Goal: Download file/media

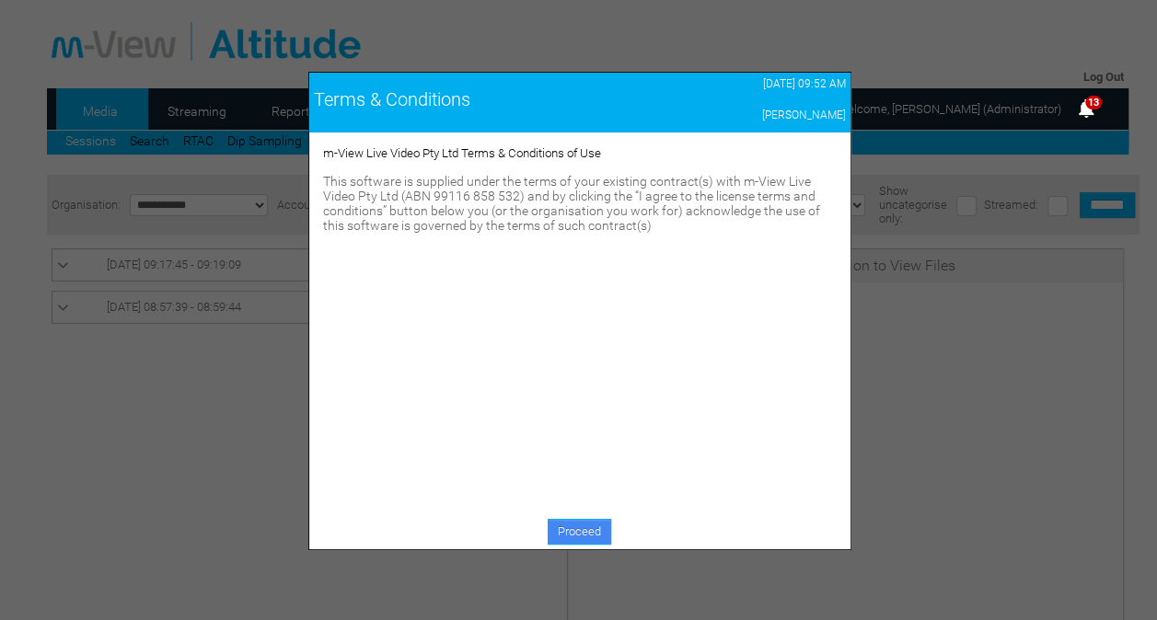
click at [567, 532] on link "Proceed" at bounding box center [580, 532] width 64 height 26
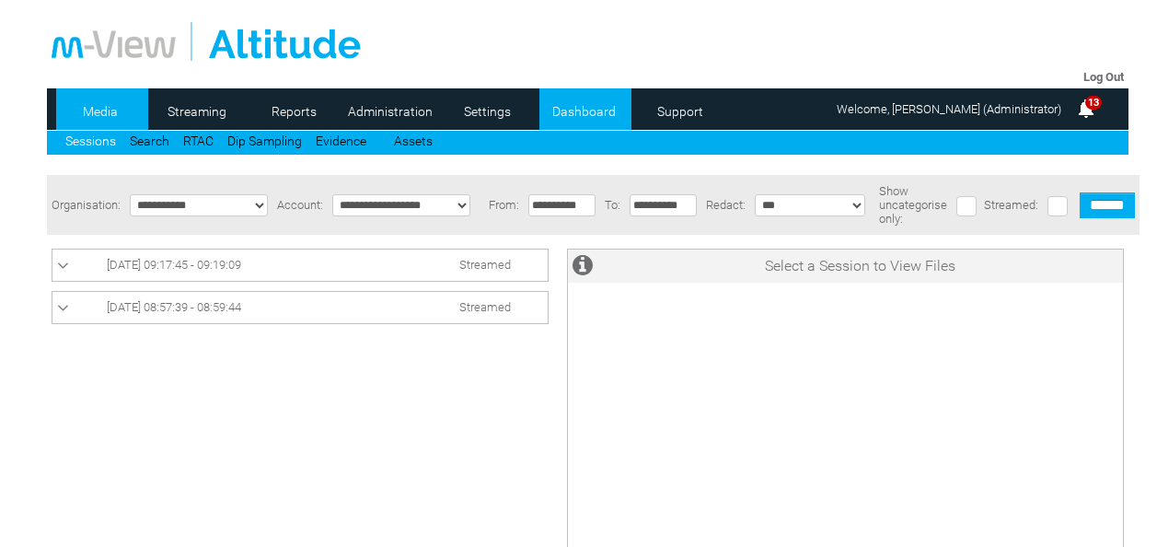
click at [564, 99] on link "Dashboard" at bounding box center [583, 112] width 89 height 28
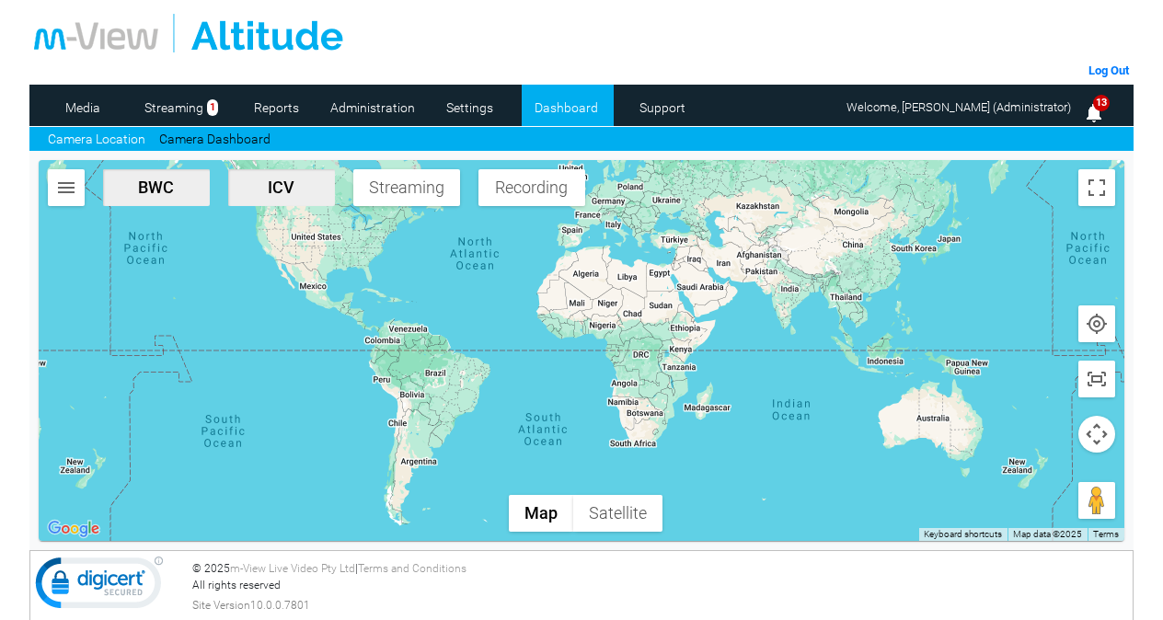
click at [68, 191] on img "button" at bounding box center [66, 188] width 22 height 22
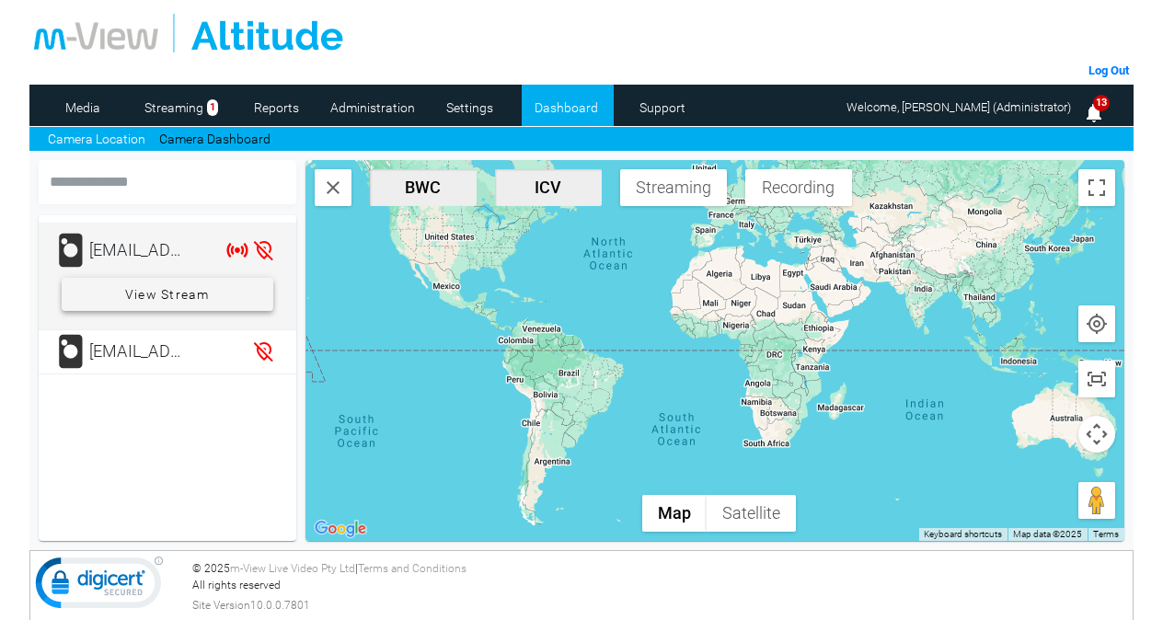
click at [138, 287] on span "View Stream" at bounding box center [167, 294] width 85 height 33
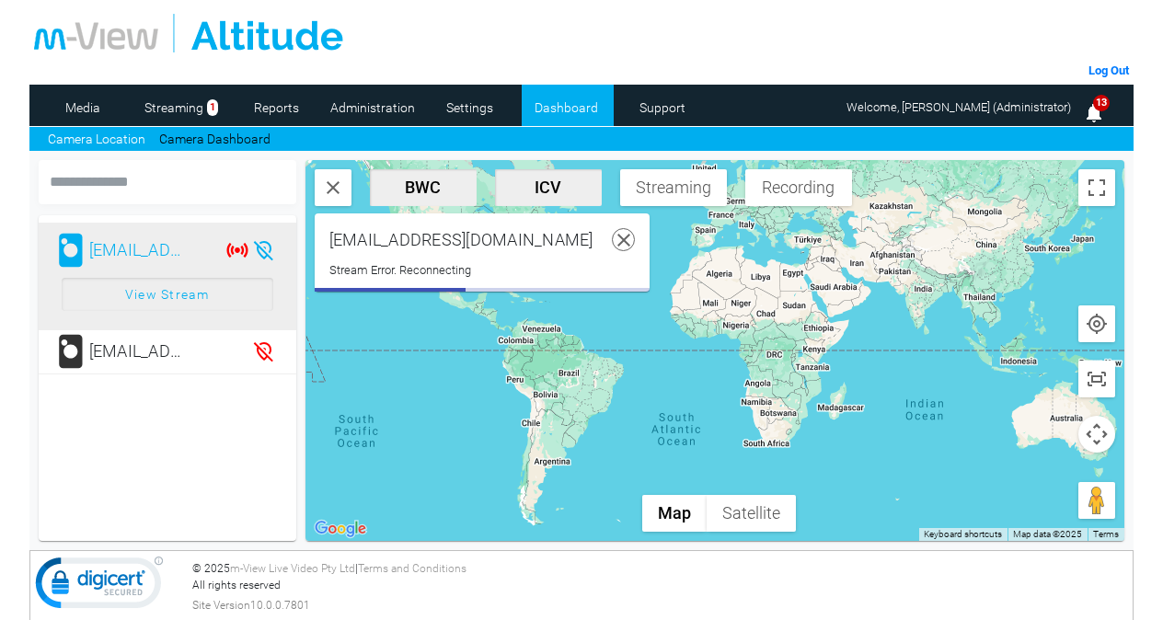
click at [613, 238] on icon at bounding box center [624, 240] width 23 height 23
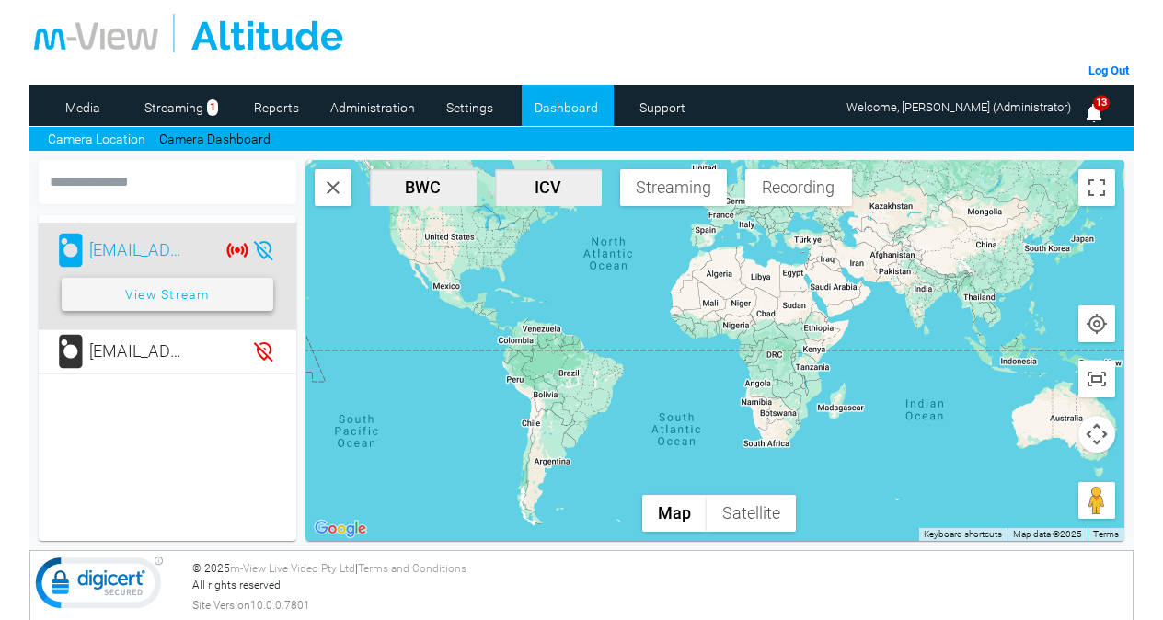
click at [205, 304] on span "View Stream" at bounding box center [167, 294] width 85 height 33
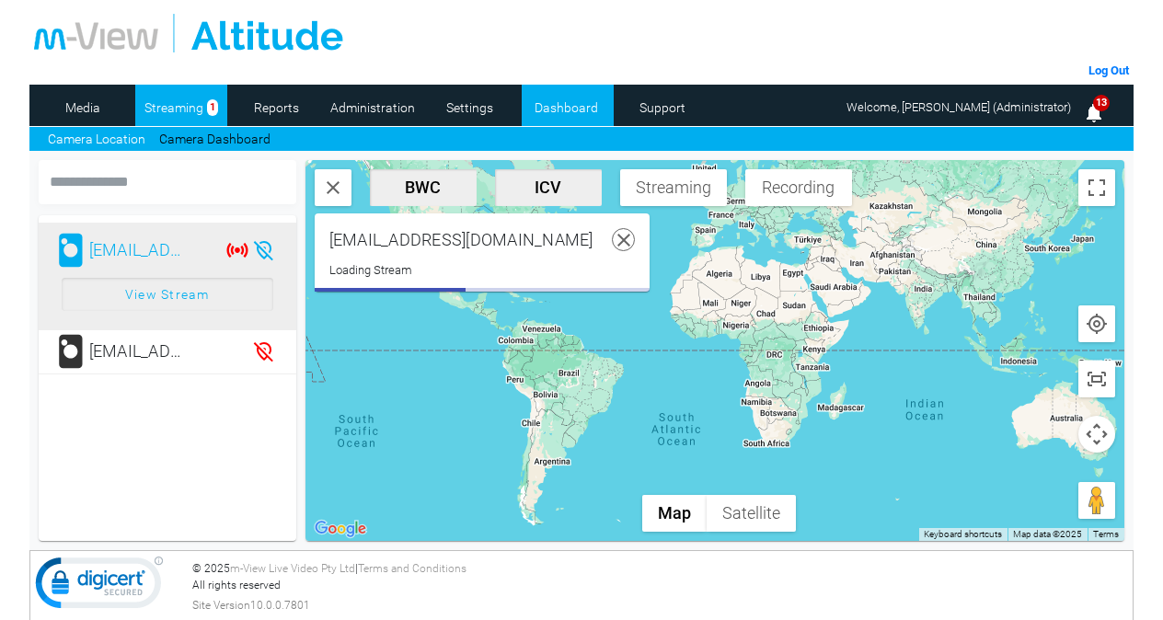
click at [190, 108] on link "Streaming" at bounding box center [174, 108] width 78 height 28
click at [185, 101] on link "Streaming" at bounding box center [174, 108] width 78 height 28
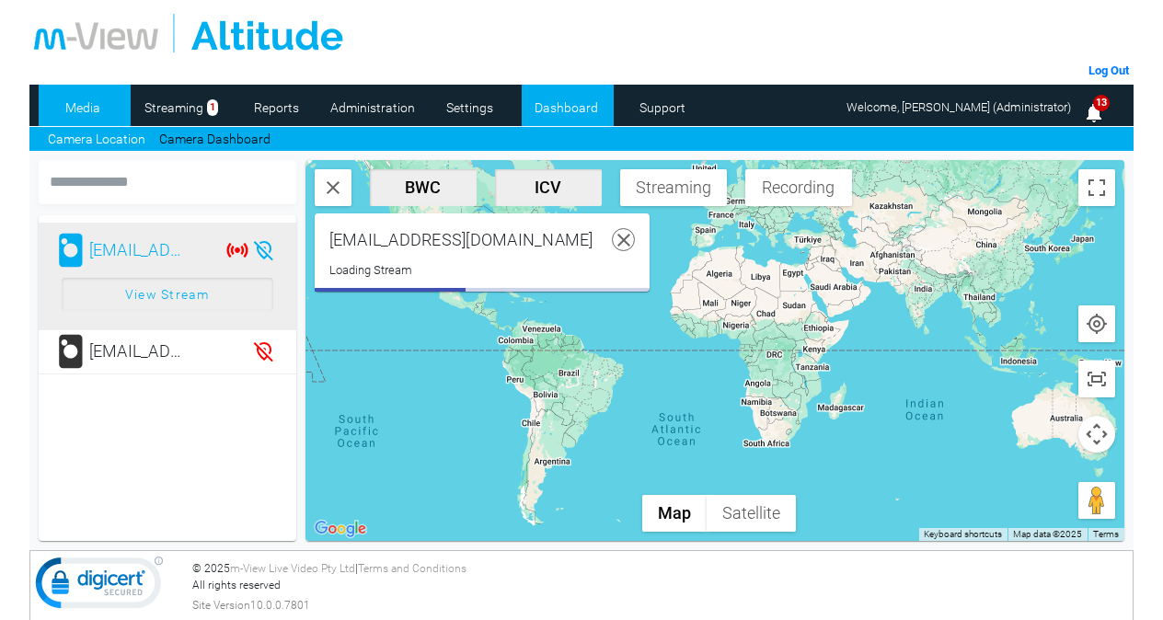
click at [92, 99] on link "Media" at bounding box center [83, 108] width 89 height 28
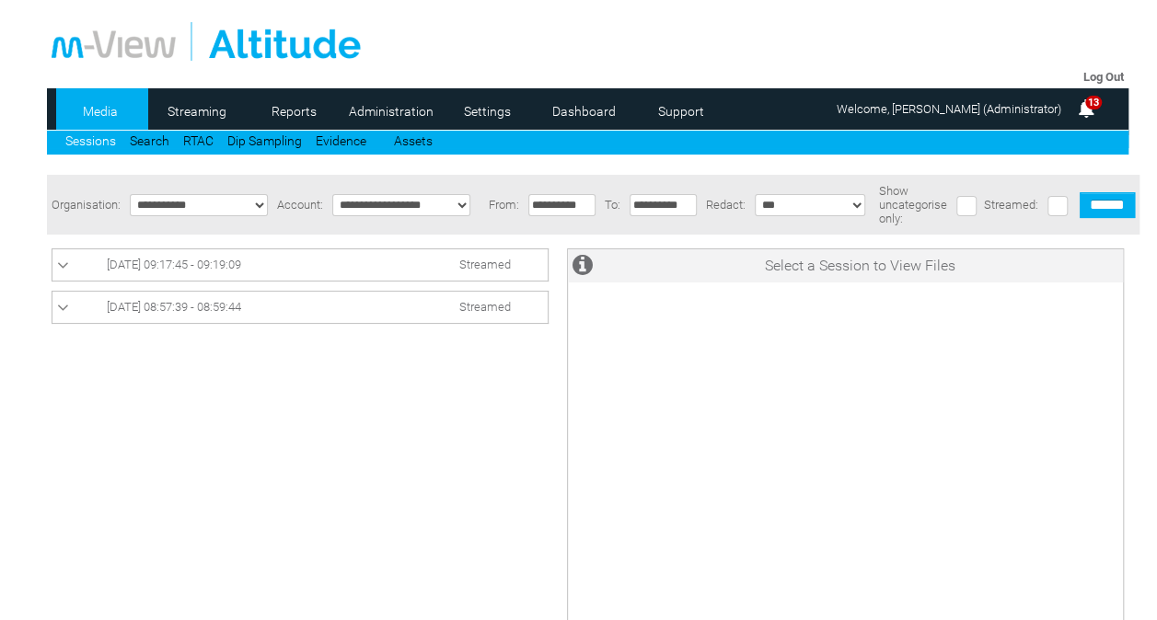
click at [156, 271] on span "[DATE] 09:17:45 - 09:19:09" at bounding box center [174, 265] width 134 height 14
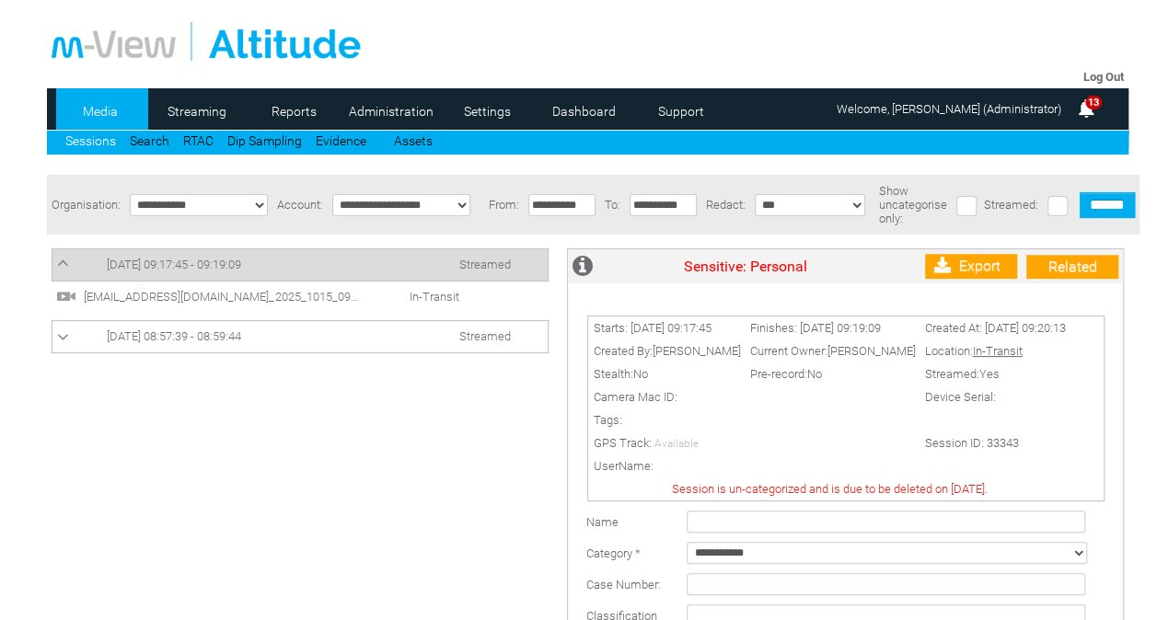
click at [156, 343] on span "[DATE] 08:57:39 - 08:59:44" at bounding box center [174, 336] width 134 height 14
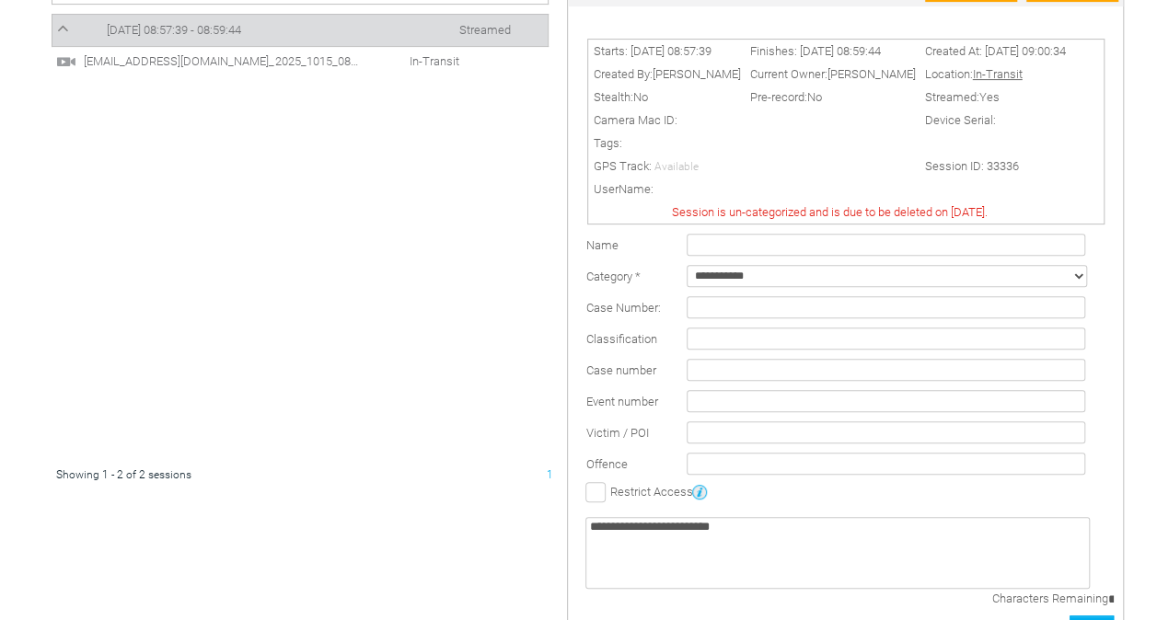
scroll to position [278, 0]
click at [274, 64] on span "AdamC@mview.com.au_2025_1015_085739_000.mp4" at bounding box center [219, 60] width 281 height 14
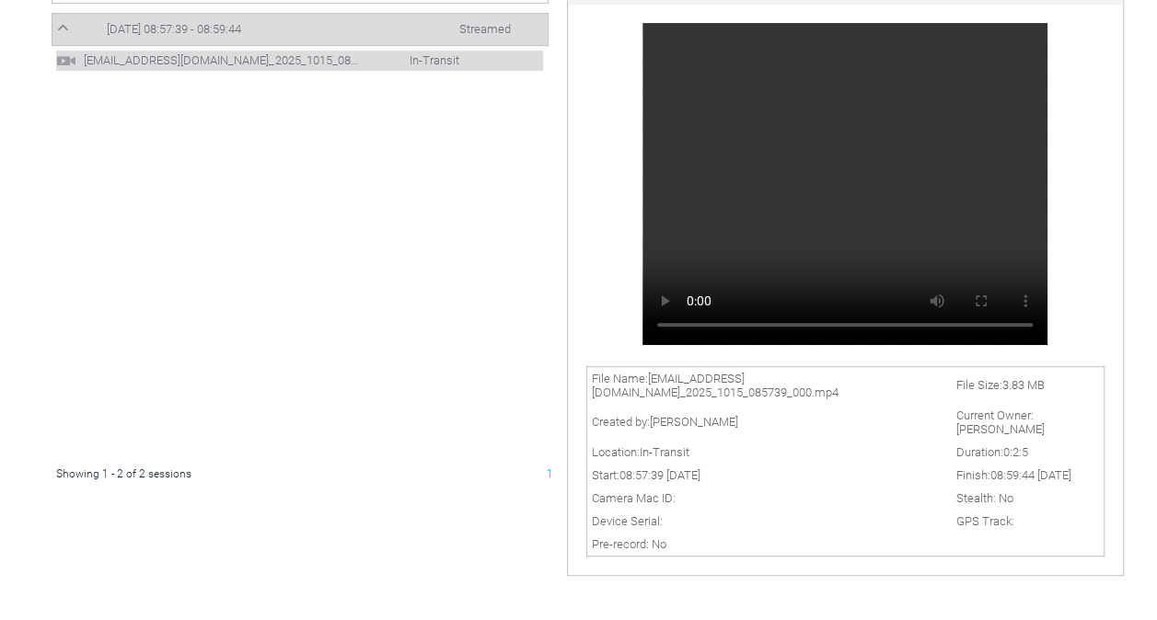
scroll to position [0, 0]
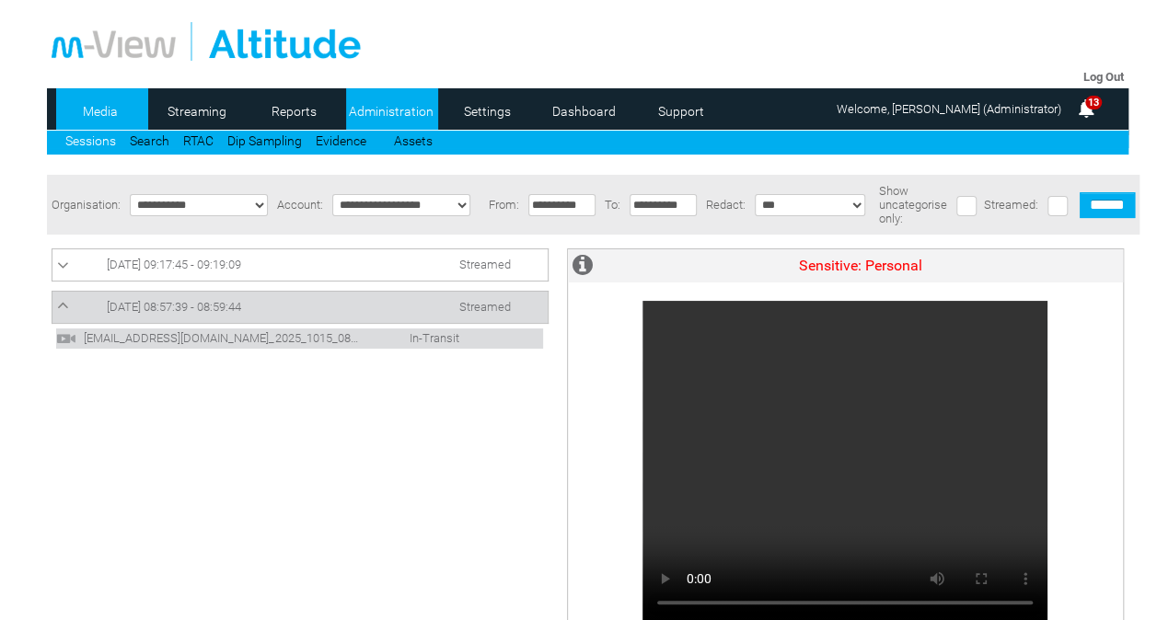
click at [403, 109] on link "Administration" at bounding box center [390, 112] width 89 height 28
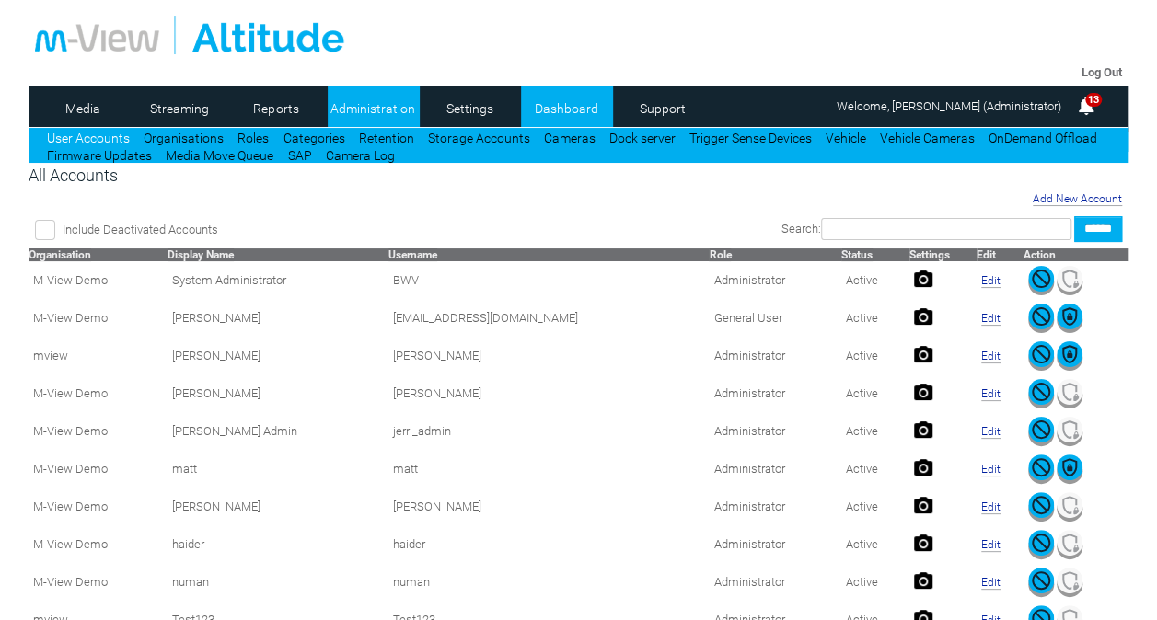
click at [543, 96] on link "Dashboard" at bounding box center [565, 109] width 89 height 28
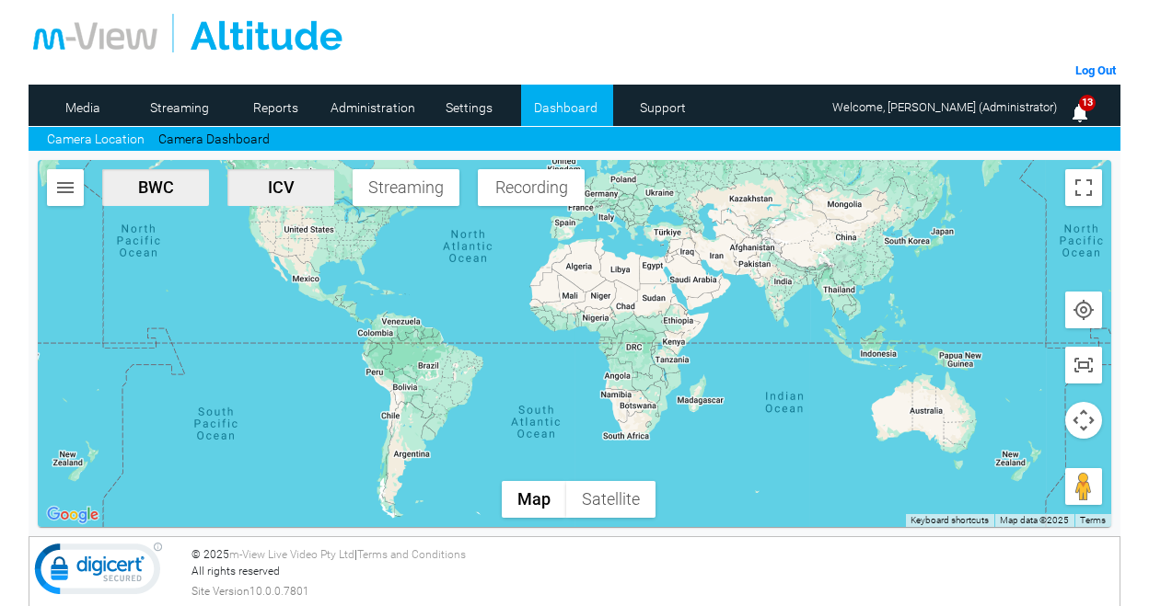
click at [848, 38] on div at bounding box center [574, 33] width 1082 height 39
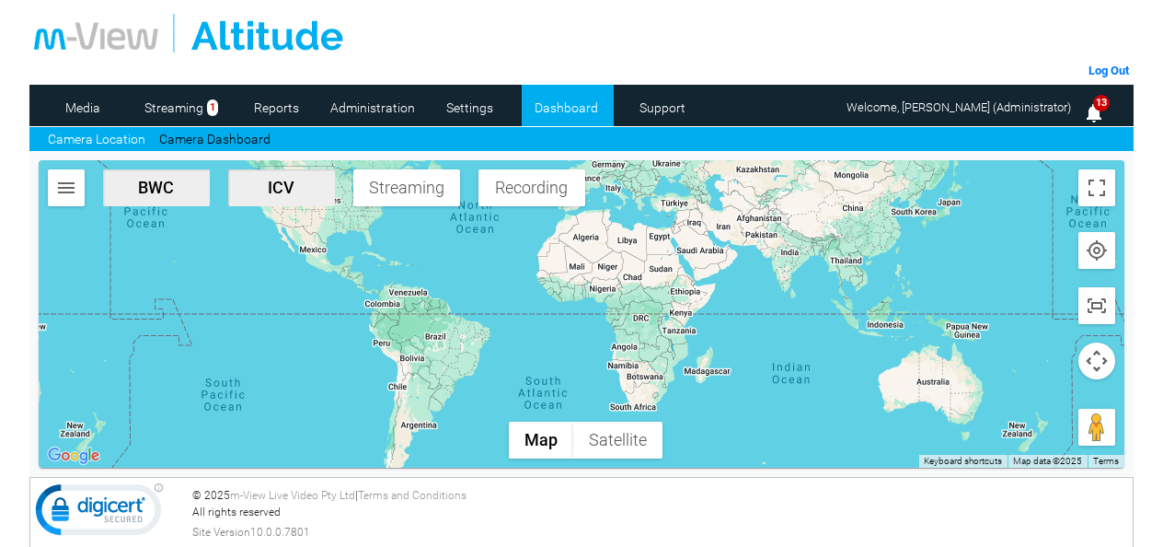
click at [1041, 55] on td at bounding box center [581, 28] width 1105 height 57
click at [60, 192] on img "button" at bounding box center [66, 188] width 22 height 22
click at [61, 202] on button "button" at bounding box center [66, 187] width 37 height 37
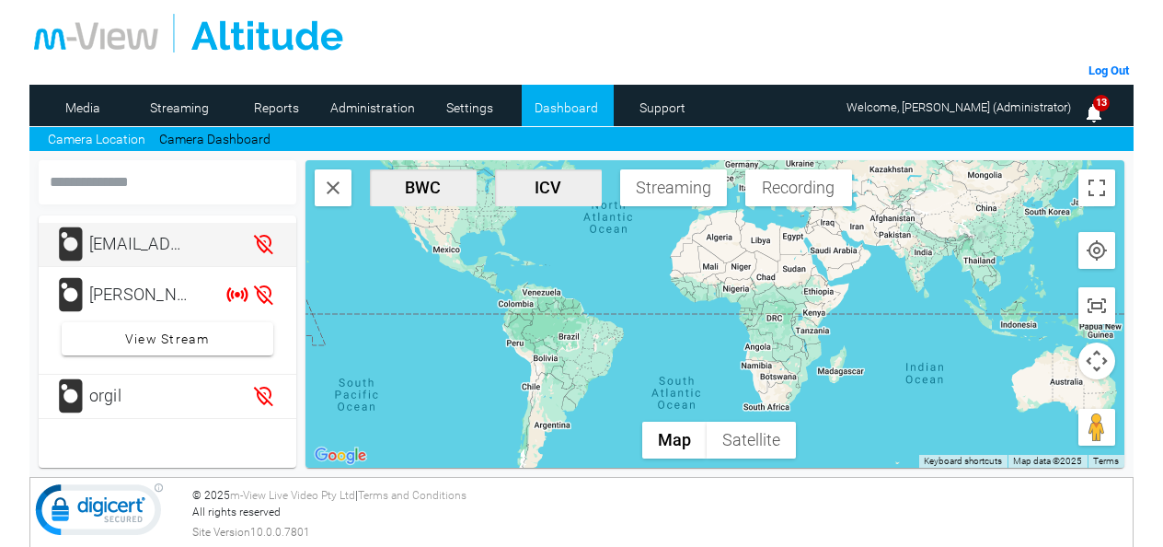
scroll to position [3, 0]
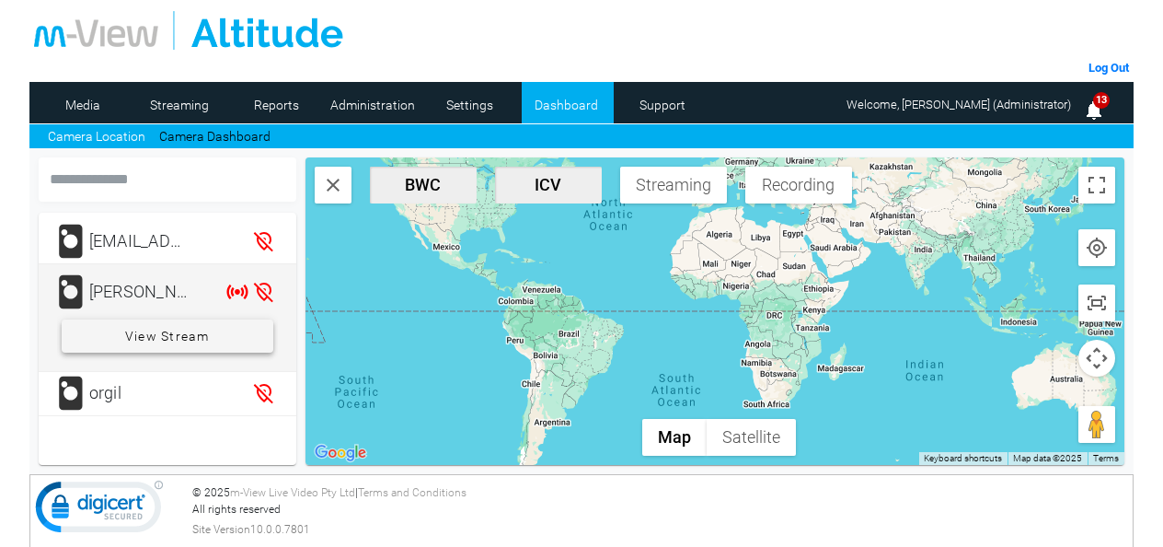
click at [180, 336] on span "View Stream" at bounding box center [167, 335] width 85 height 33
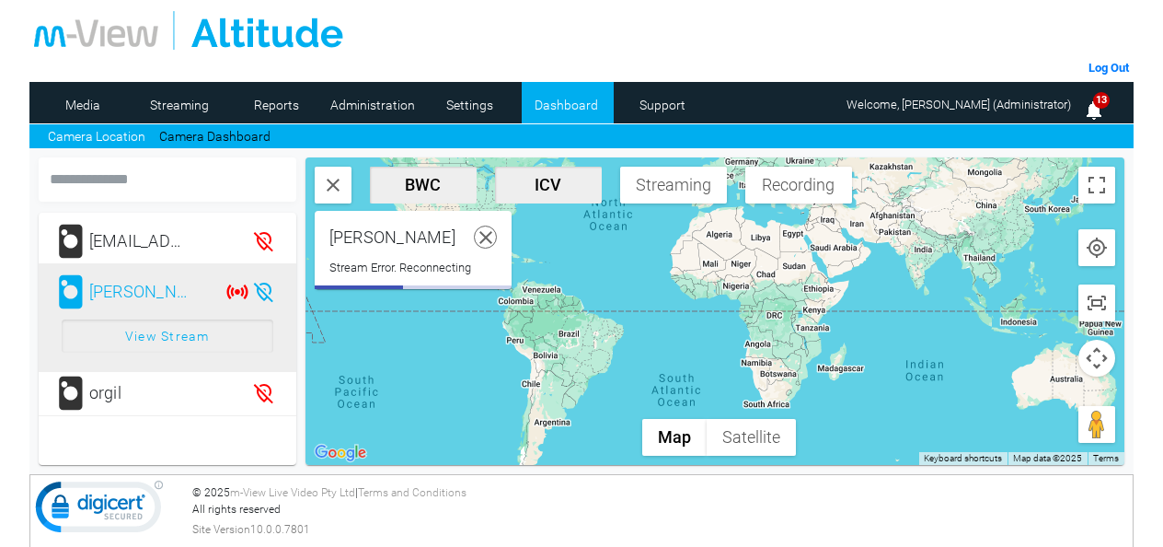
click at [479, 240] on use at bounding box center [485, 237] width 13 height 13
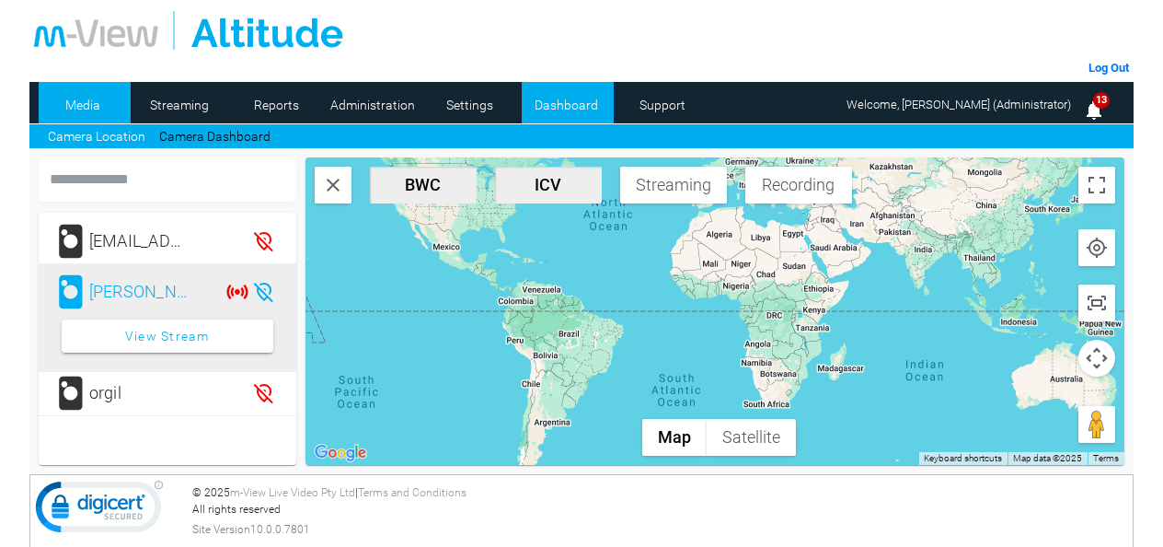
click at [104, 107] on link "Media" at bounding box center [83, 105] width 89 height 28
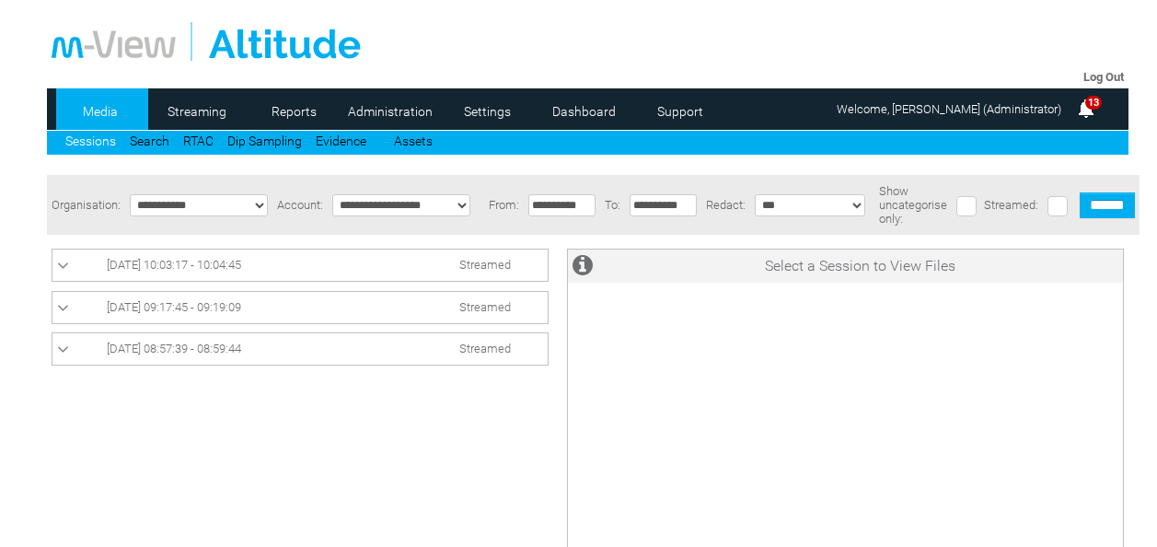
click at [201, 284] on div "Streamed" at bounding box center [305, 490] width 506 height 502
click at [237, 271] on span "15/10/2025 10:03:17 - 10:04:45" at bounding box center [174, 265] width 134 height 14
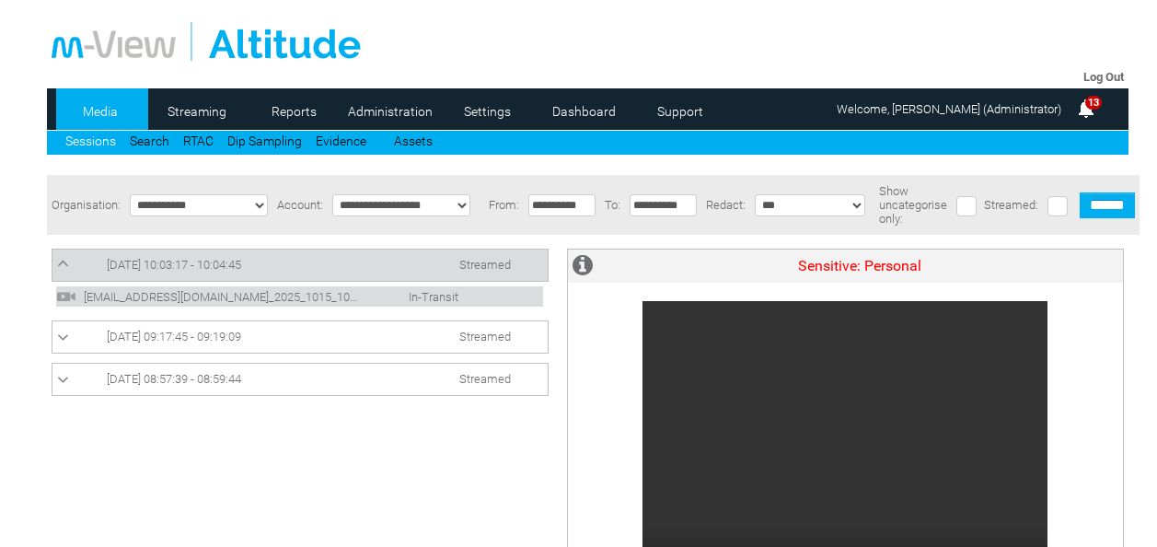
click at [311, 343] on link "15/10/2025 09:17:45 - 09:19:09 Streamed" at bounding box center [300, 337] width 486 height 22
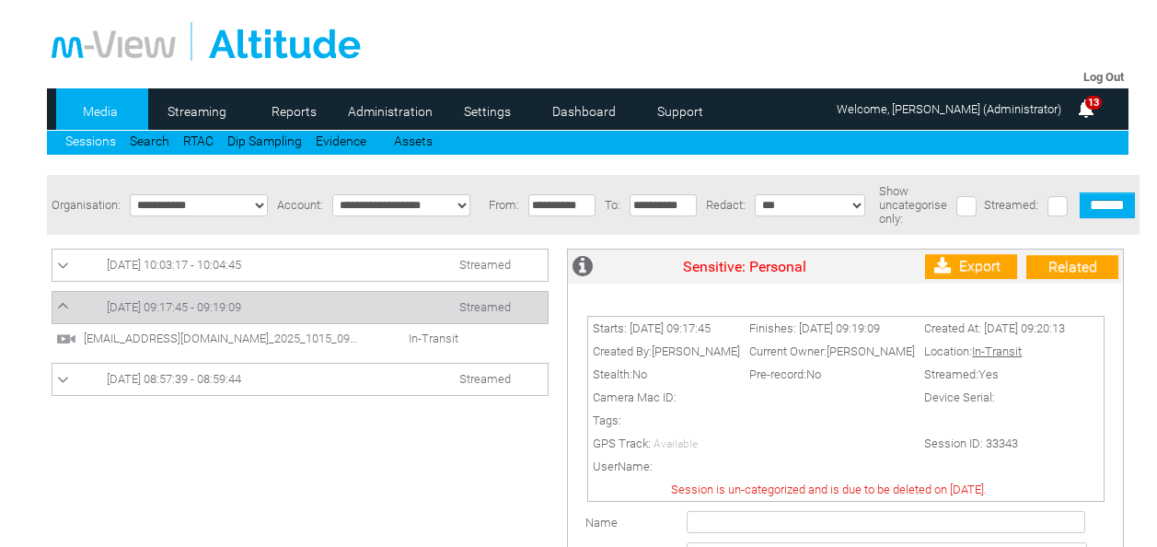
scroll to position [25, 0]
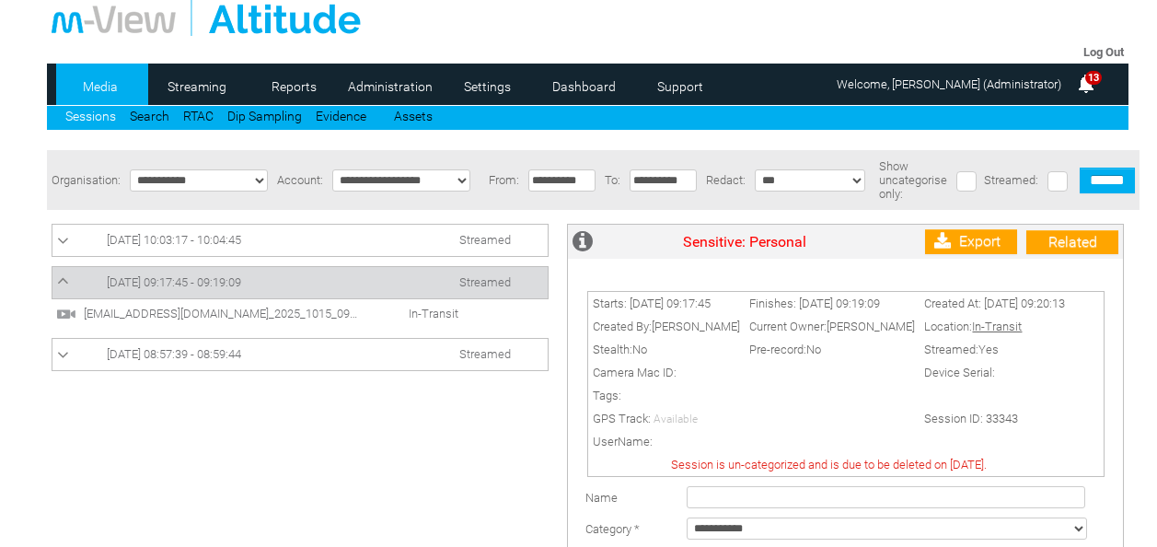
click at [237, 355] on span "15/10/2025 08:57:39 - 08:59:44" at bounding box center [174, 354] width 134 height 14
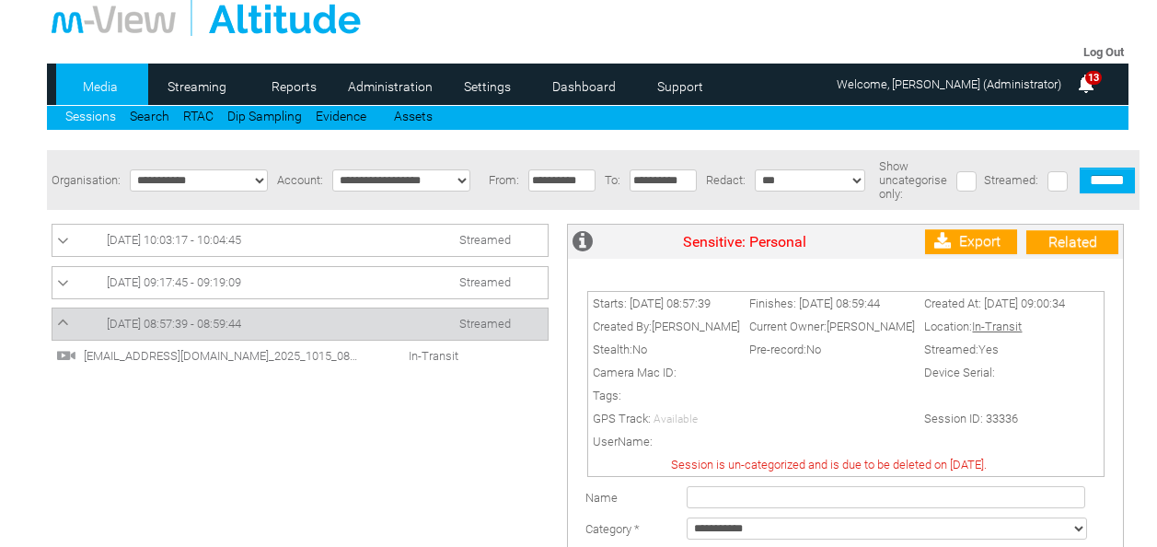
click at [554, 180] on input "**********" at bounding box center [561, 180] width 67 height 22
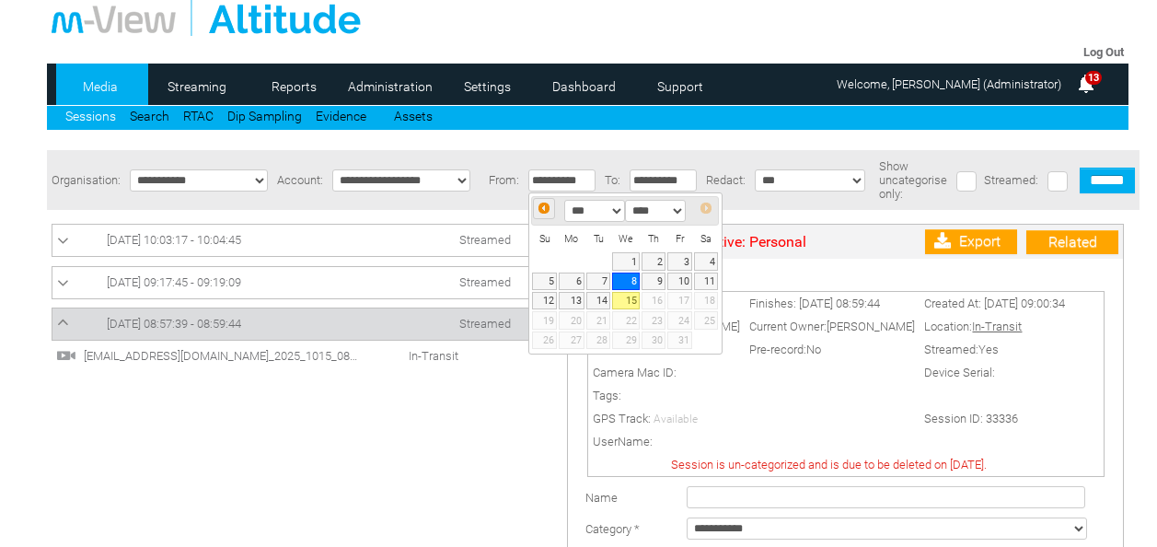
click at [541, 202] on span "Prev" at bounding box center [544, 208] width 15 height 15
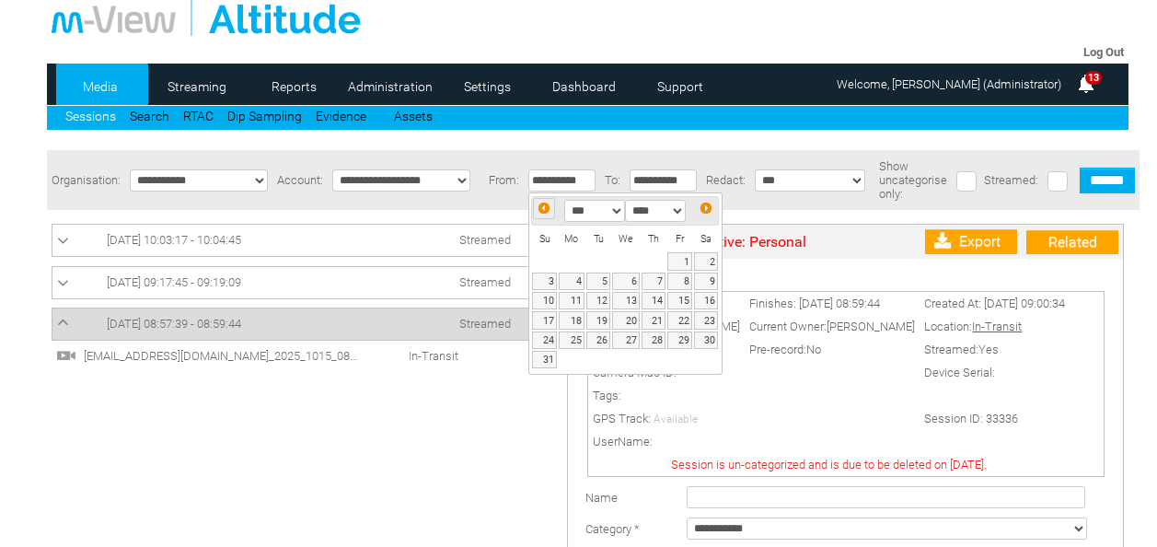
click at [544, 200] on link "Prev" at bounding box center [544, 209] width 22 height 22
click at [604, 318] on link "22" at bounding box center [598, 319] width 24 height 17
type input "**********"
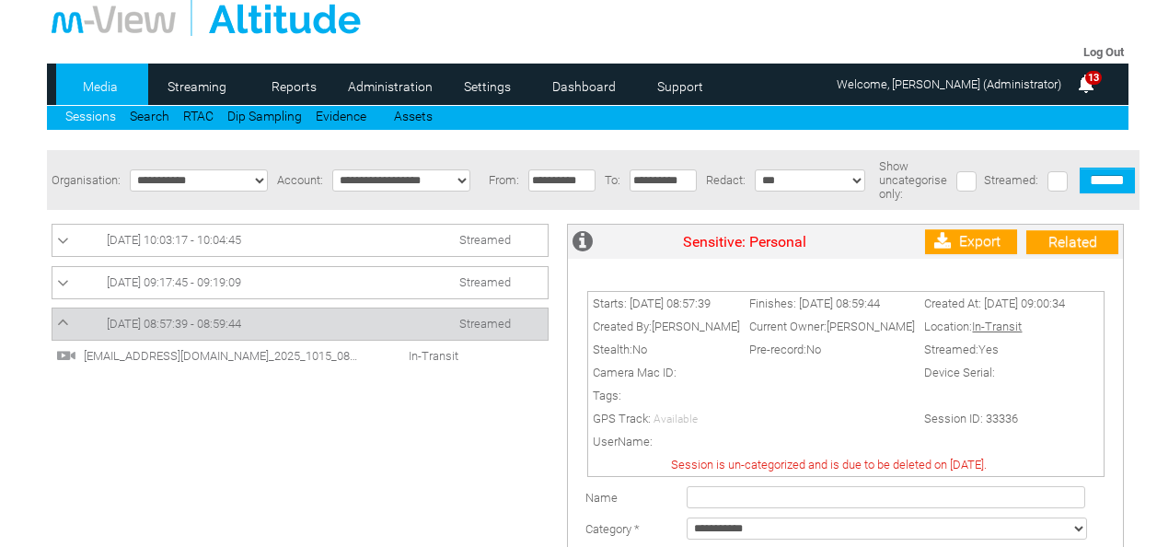
click at [649, 179] on input "**********" at bounding box center [662, 180] width 67 height 22
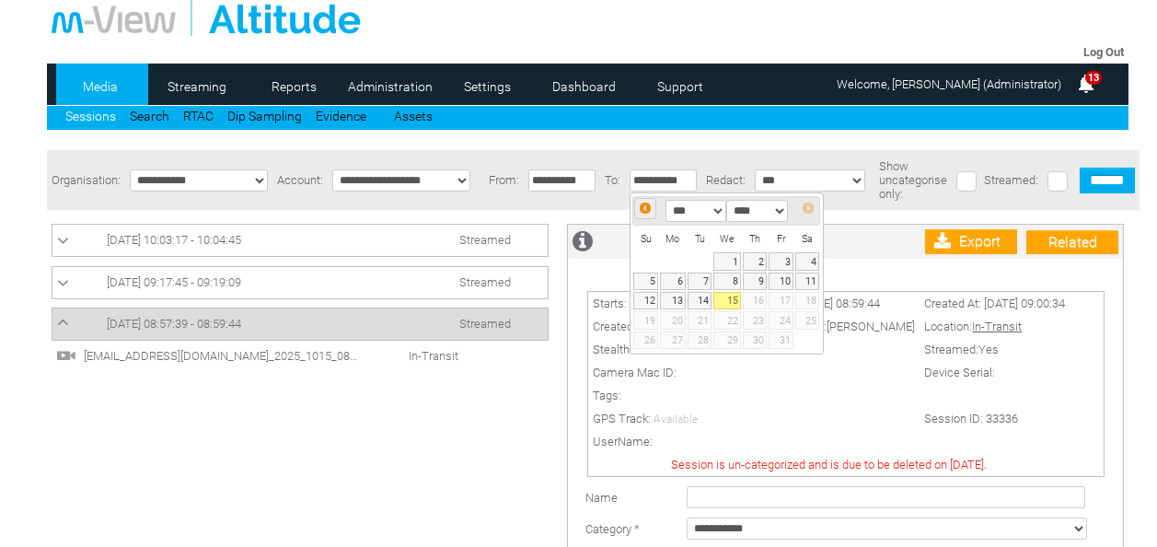
click at [651, 216] on link "Prev" at bounding box center [645, 209] width 22 height 22
click at [642, 203] on span "Prev" at bounding box center [645, 208] width 15 height 15
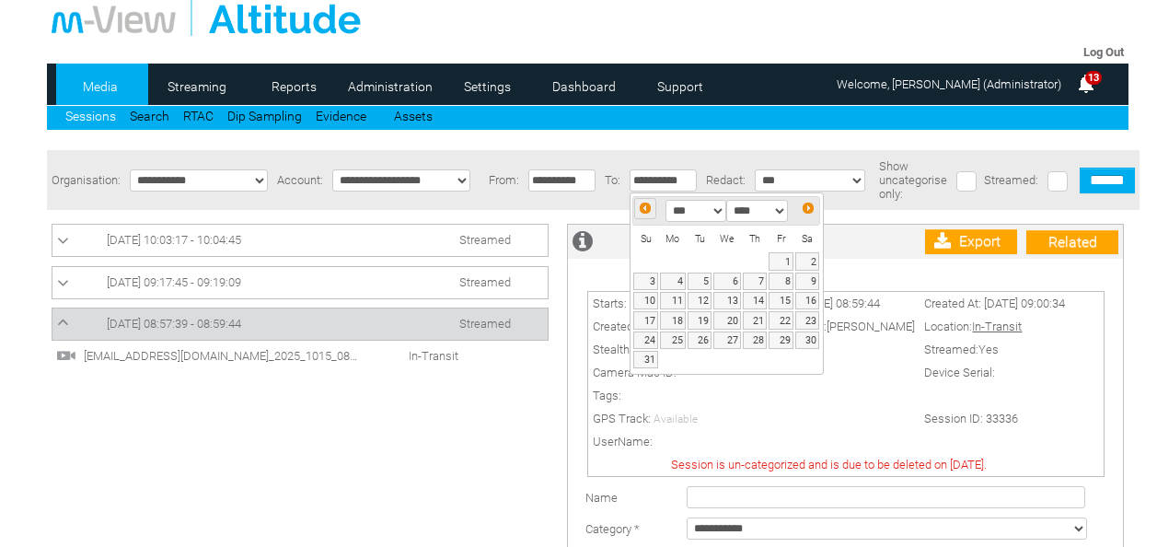
click at [642, 203] on span "Prev" at bounding box center [645, 208] width 15 height 15
click at [642, 203] on div "Prev Next *** *** *** *** ****" at bounding box center [726, 211] width 188 height 30
click at [697, 320] on link "22" at bounding box center [699, 319] width 24 height 17
type input "**********"
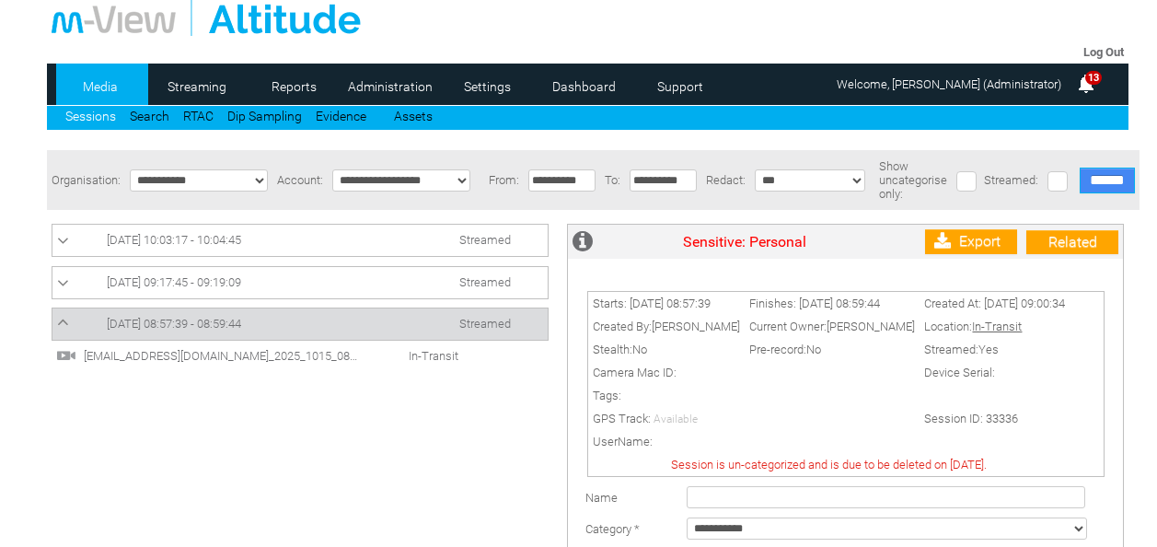
click at [1102, 179] on input "******" at bounding box center [1107, 180] width 55 height 26
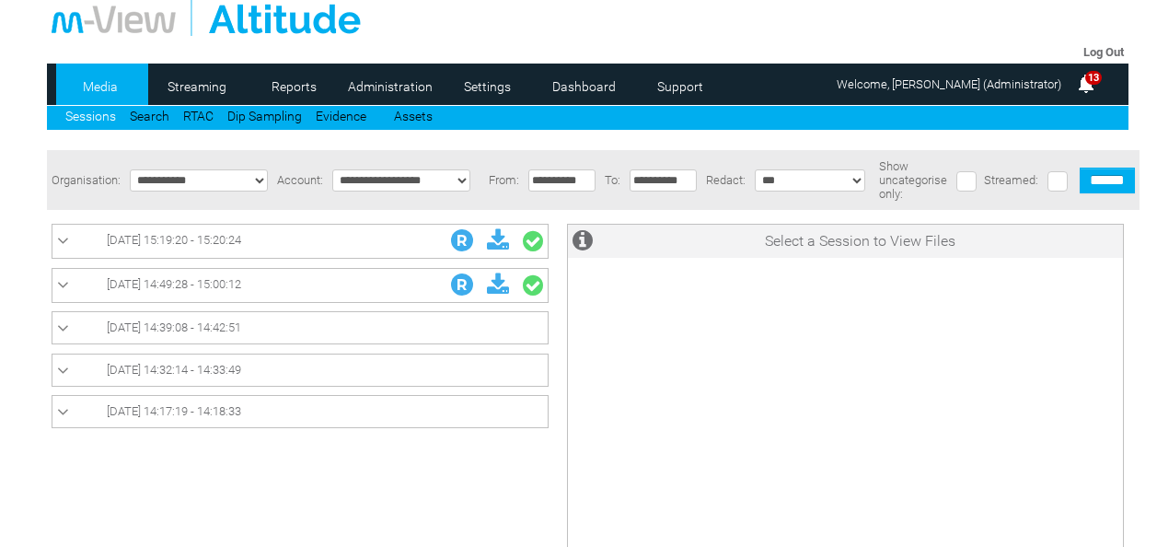
scroll to position [0, 0]
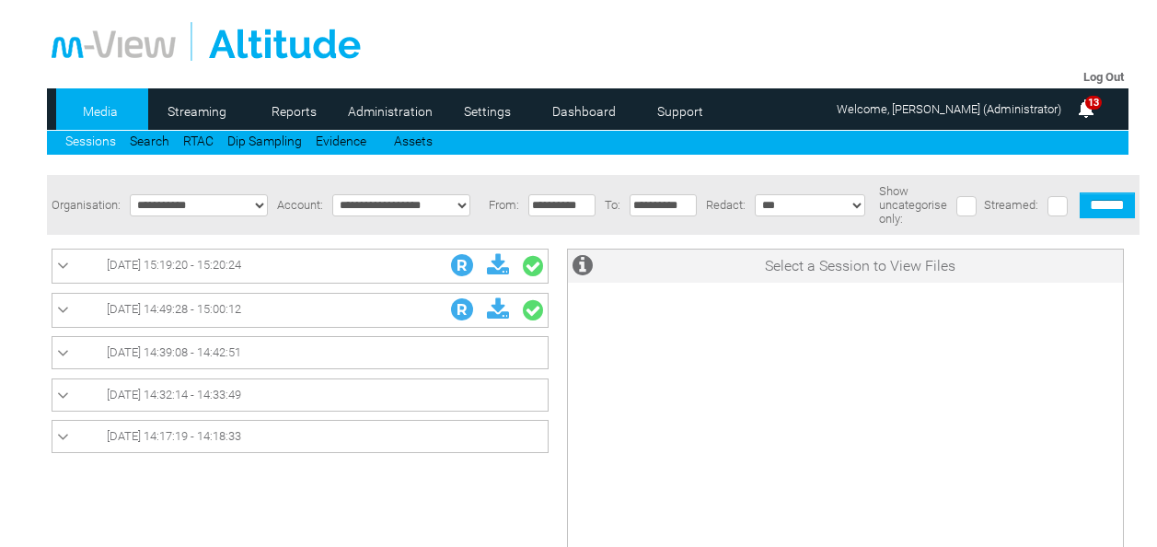
click at [278, 276] on link "[DATE] 15:19:20 - 15:20:24" at bounding box center [300, 266] width 486 height 24
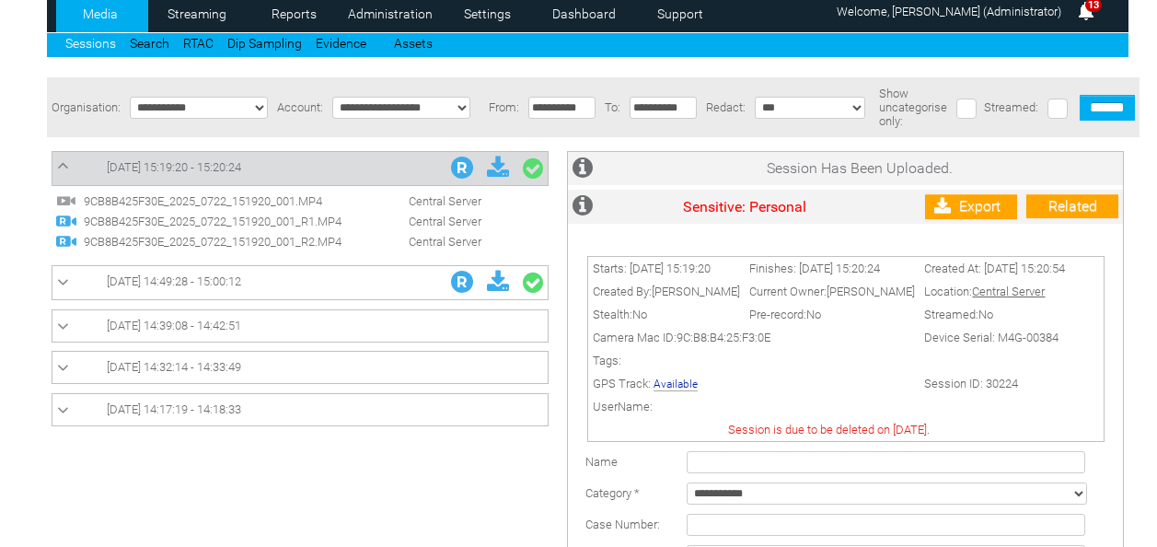
scroll to position [97, 0]
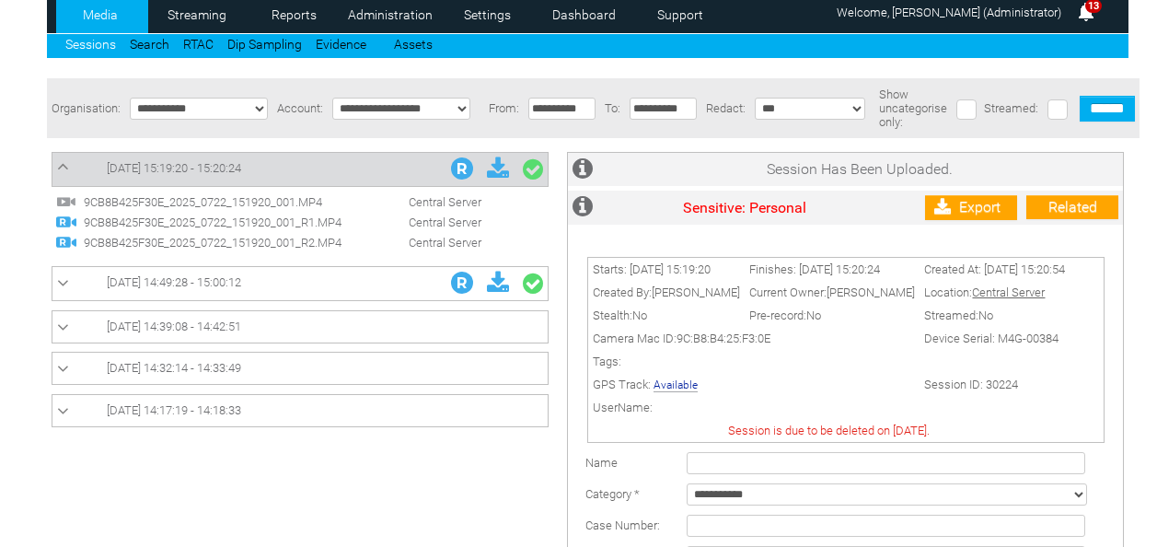
click at [272, 294] on link "[DATE] 14:49:28 - 15:00:12" at bounding box center [300, 283] width 486 height 24
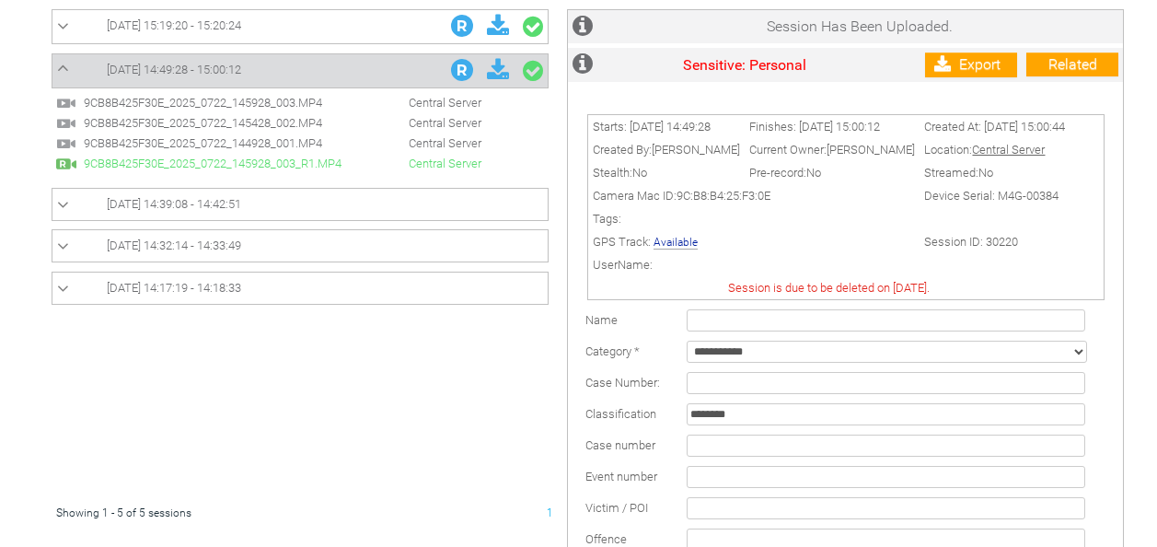
scroll to position [238, 0]
click at [242, 102] on span "9CB8B425F30E_2025_0722_145928_003.MP4" at bounding box center [219, 104] width 281 height 14
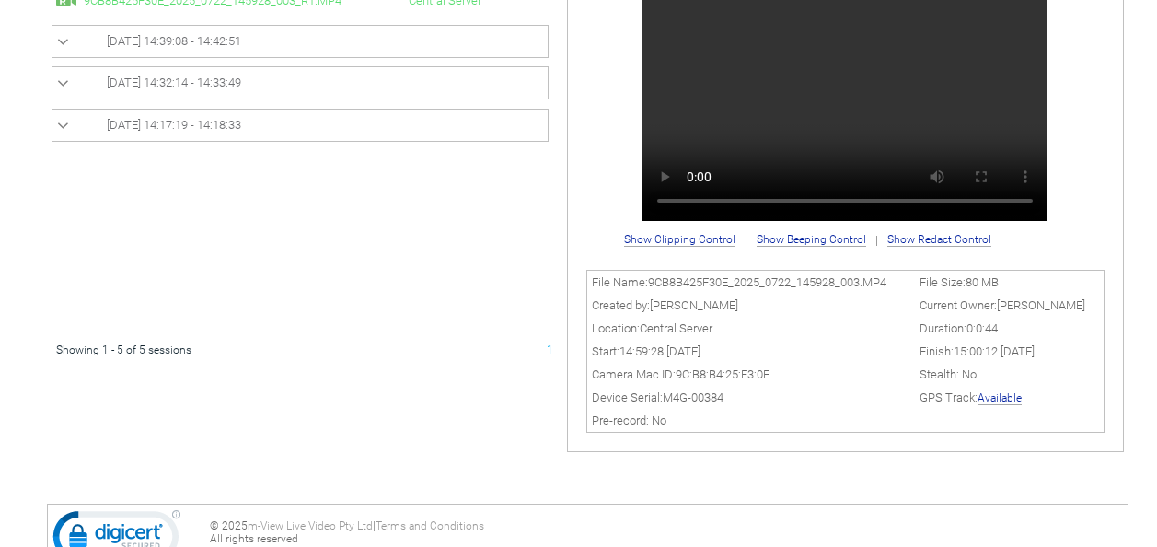
scroll to position [405, 0]
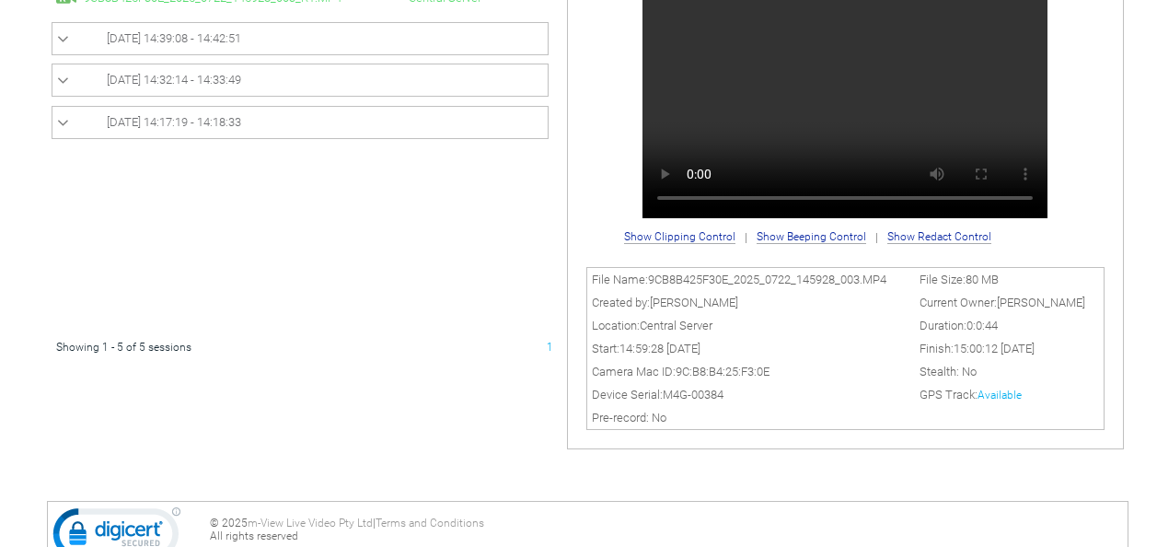
click at [1011, 399] on link "Available" at bounding box center [999, 394] width 44 height 13
click at [328, 271] on div at bounding box center [305, 85] width 506 height 502
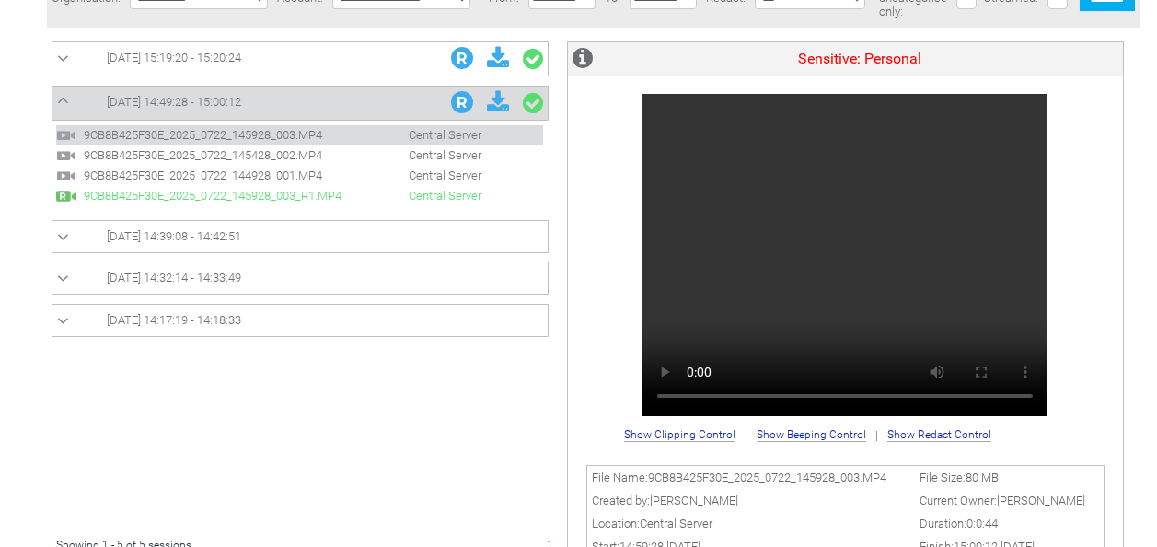
click at [190, 234] on span "[DATE] 14:39:08 - 14:42:51" at bounding box center [174, 236] width 134 height 14
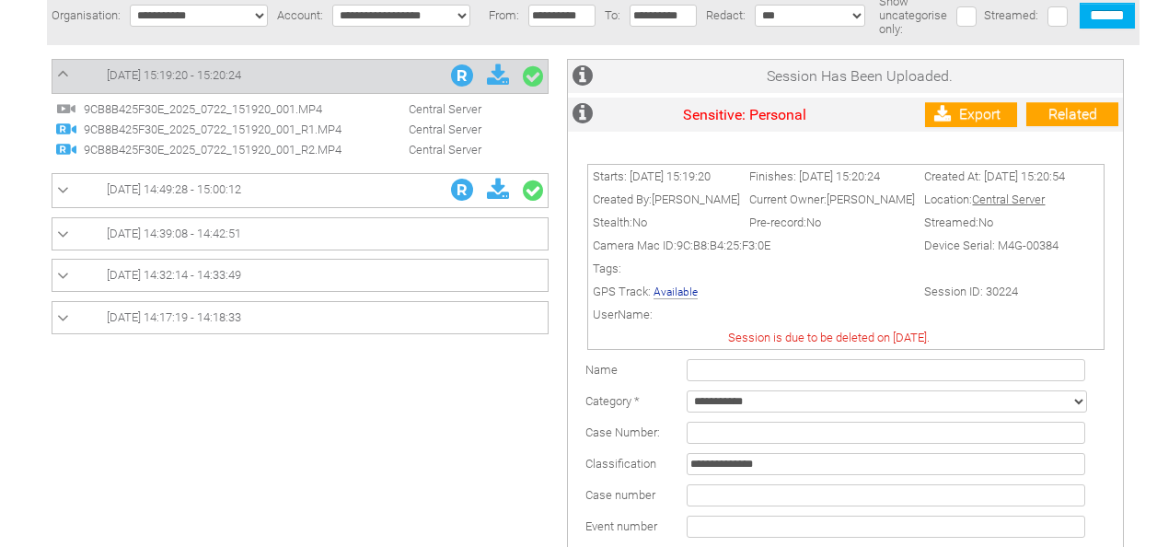
scroll to position [189, 0]
click at [150, 121] on li "9CB8B425F30E_2025_0722_151920_001_R1.MP4 Central Server" at bounding box center [299, 130] width 487 height 20
click at [154, 133] on span "9CB8B425F30E_2025_0722_151920_001_R1.MP4" at bounding box center [219, 130] width 281 height 14
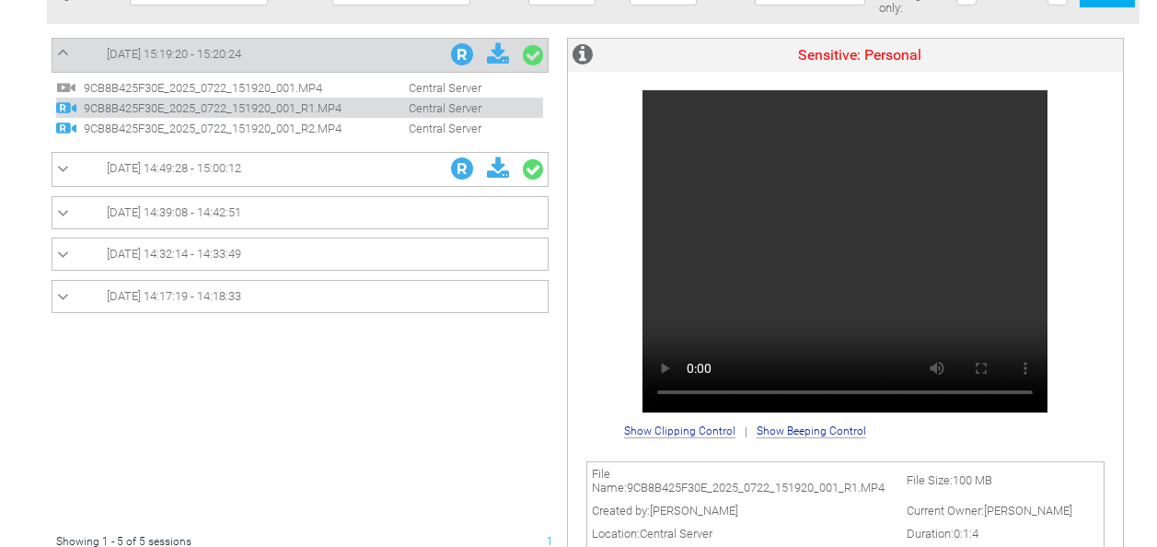
scroll to position [212, 0]
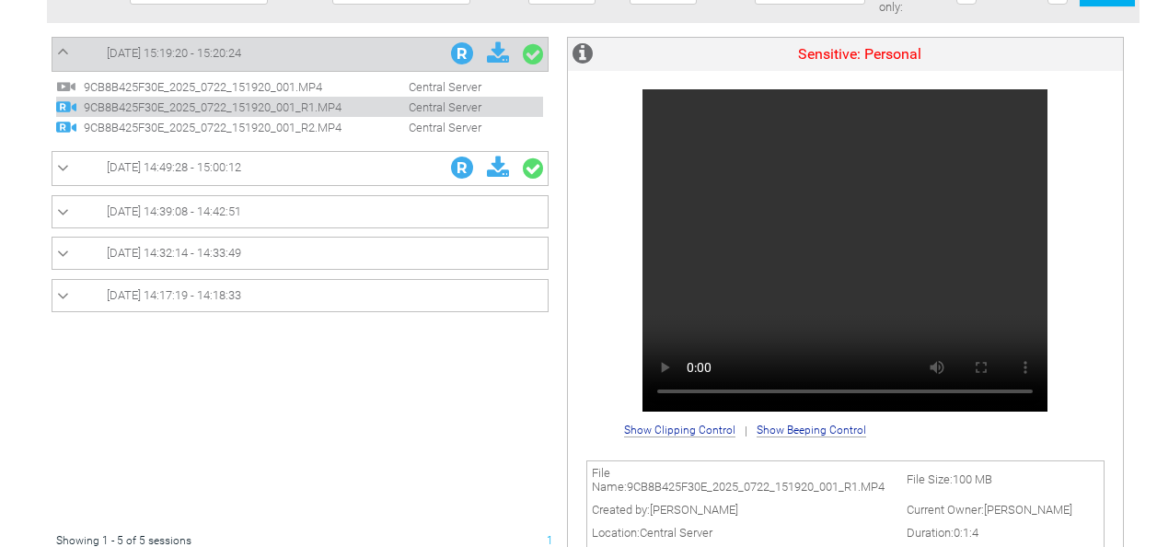
click at [268, 88] on span "9CB8B425F30E_2025_0722_151920_001.MP4" at bounding box center [219, 87] width 281 height 14
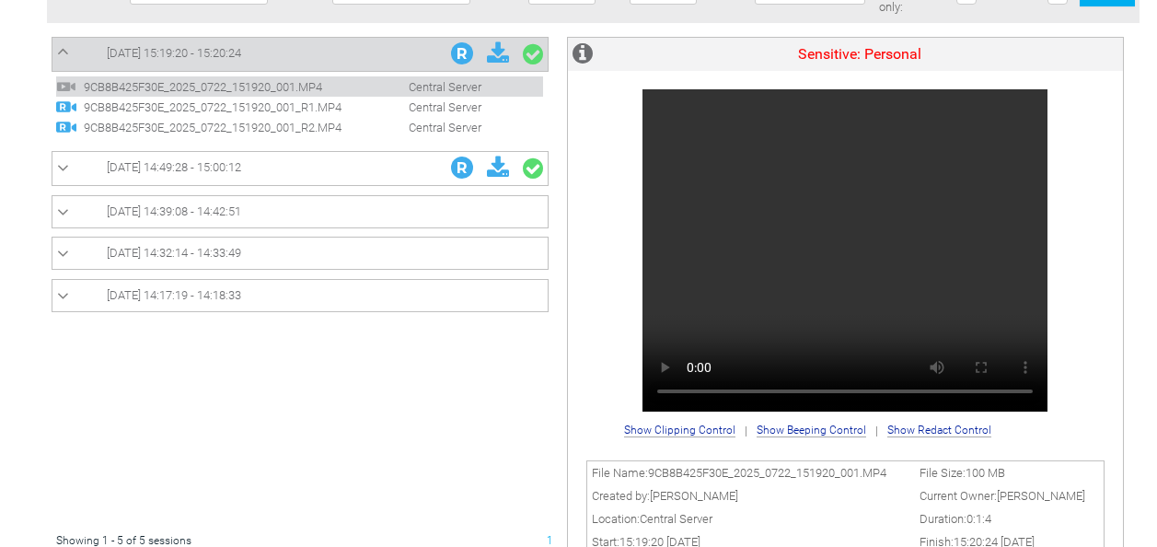
scroll to position [0, 0]
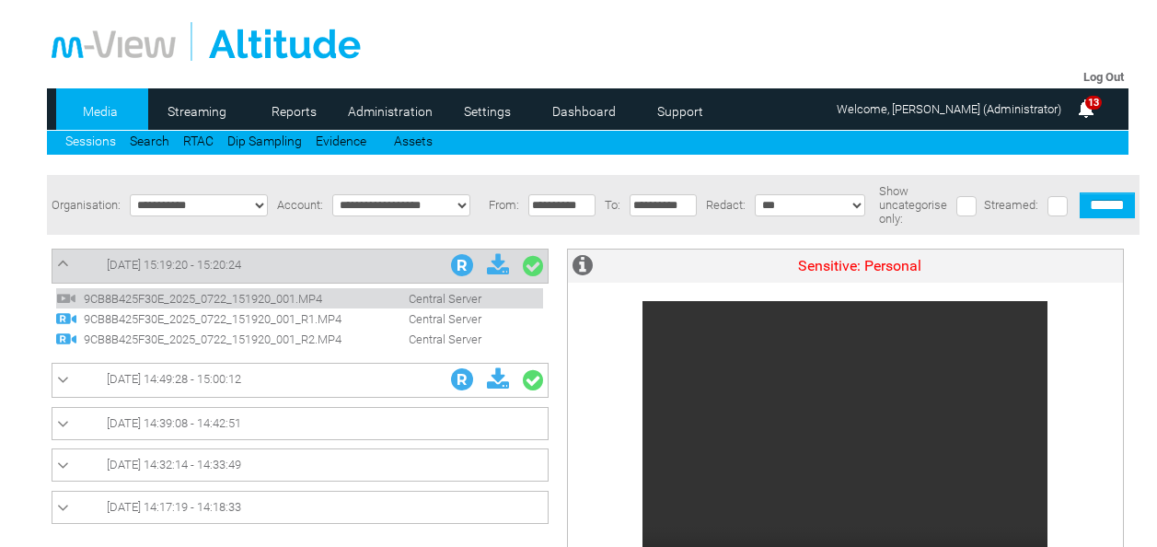
click at [341, 272] on link "[DATE] 15:19:20 - 15:20:24" at bounding box center [300, 266] width 486 height 24
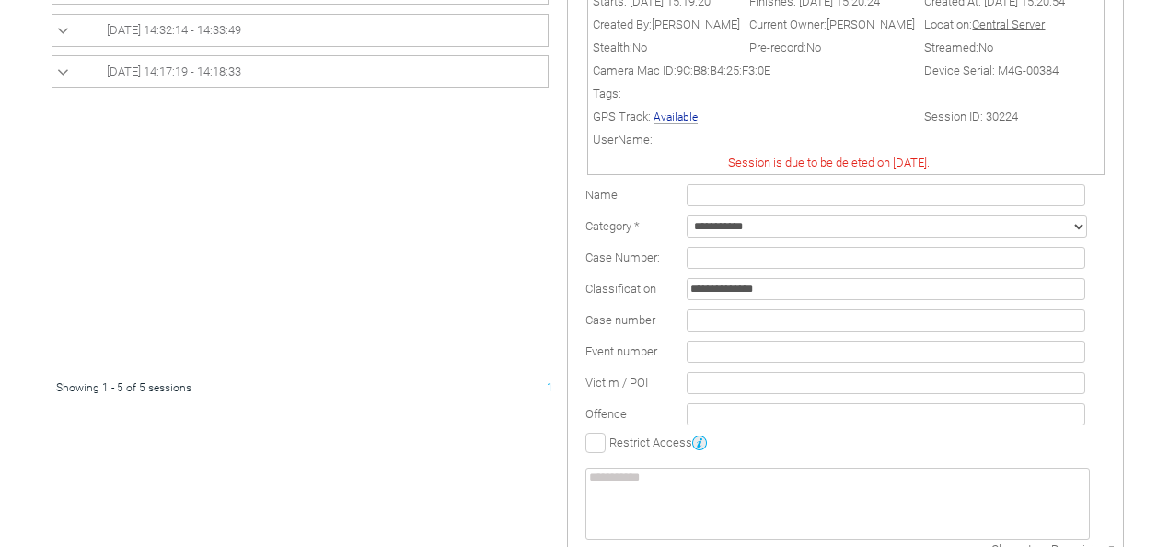
click at [764, 229] on select "**********" at bounding box center [887, 226] width 400 height 22
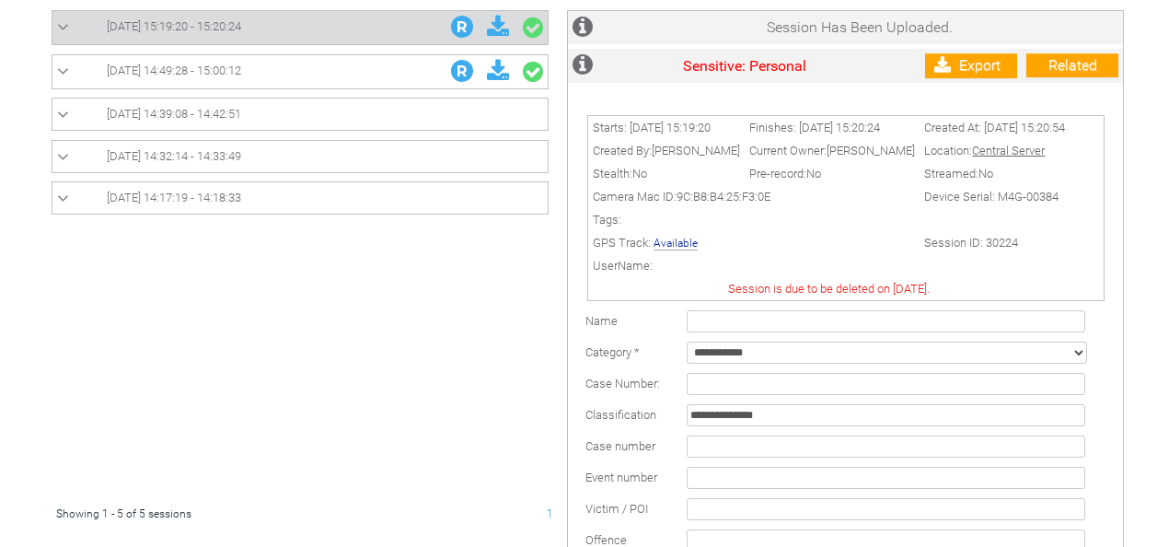
scroll to position [168, 0]
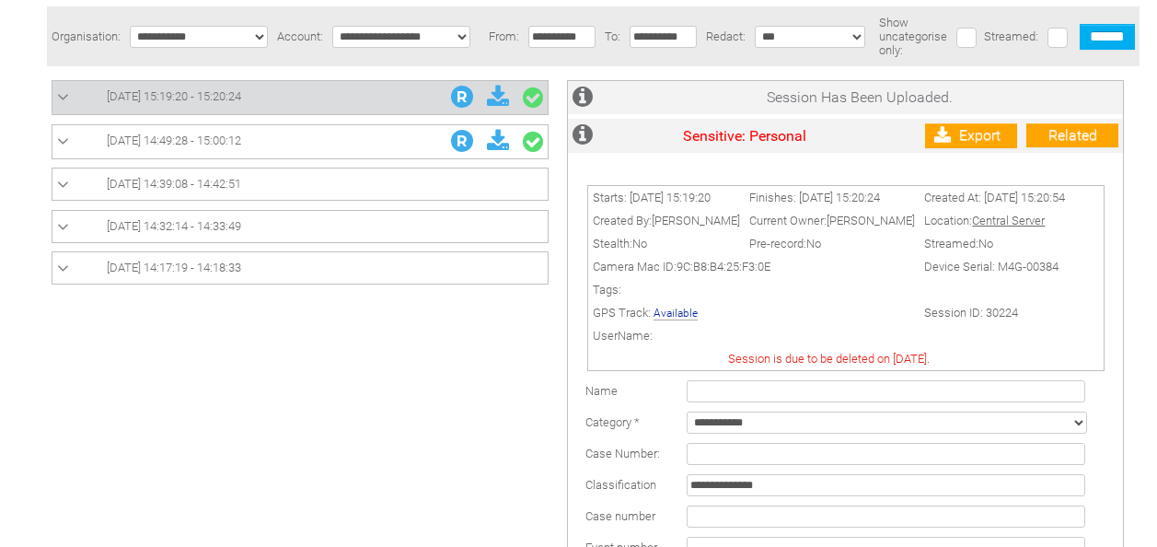
click at [241, 95] on span "[DATE] 15:19:20 - 15:20:24" at bounding box center [174, 96] width 134 height 14
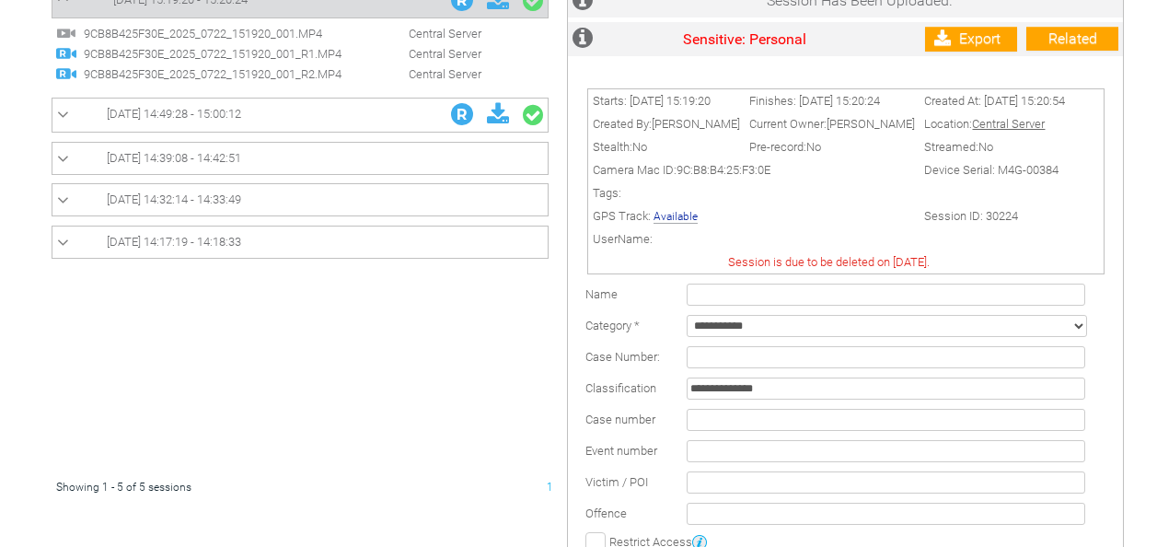
scroll to position [263, 0]
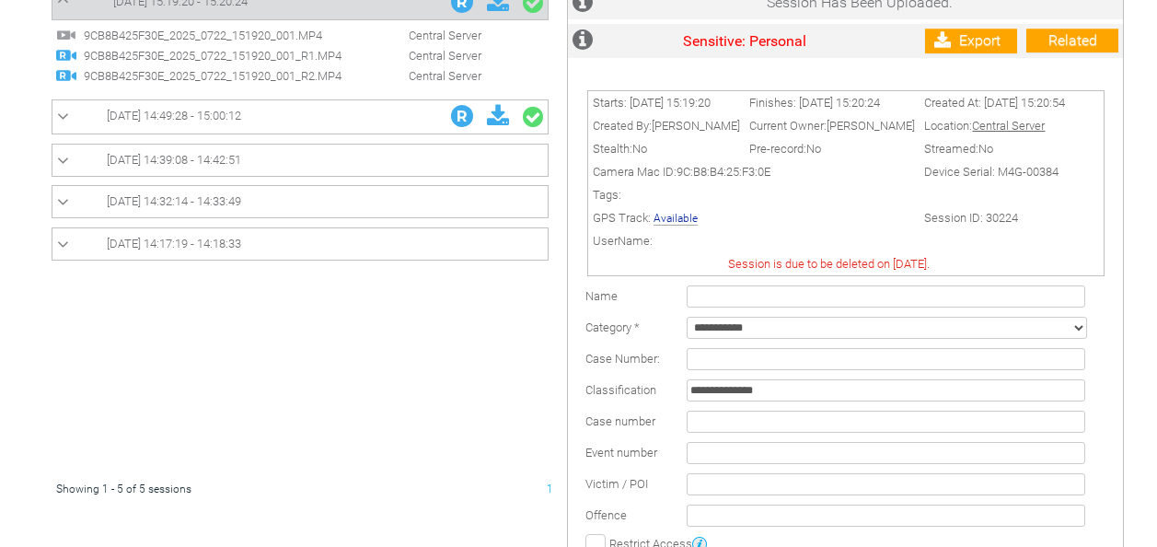
click at [182, 169] on link "[DATE] 14:39:08 - 14:42:51" at bounding box center [300, 160] width 486 height 22
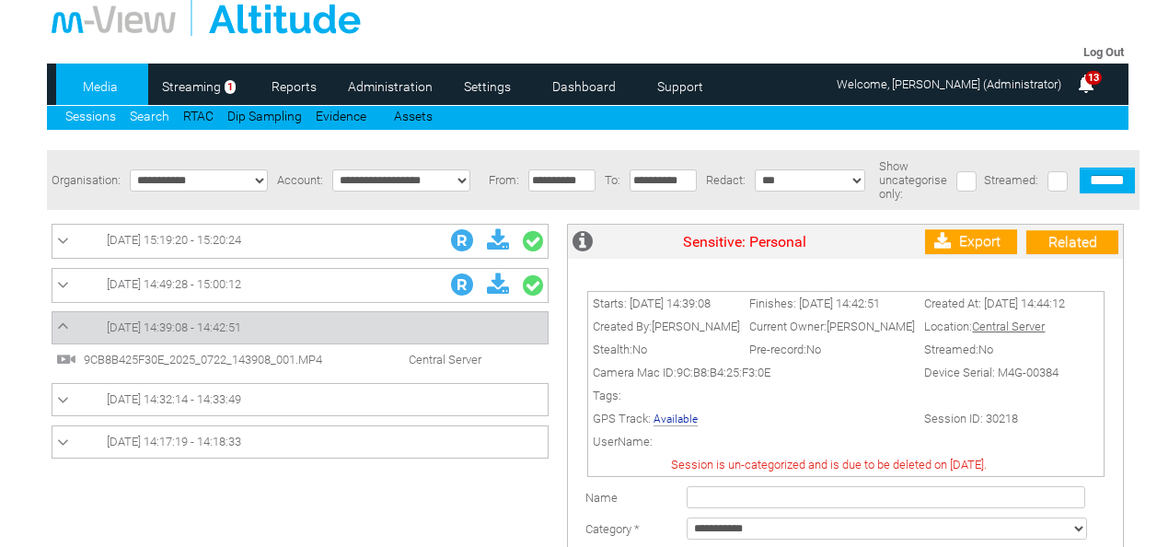
click at [156, 116] on link "Search" at bounding box center [150, 116] width 40 height 15
click at [241, 286] on span "[DATE] 14:49:28 - 15:00:12" at bounding box center [174, 284] width 134 height 14
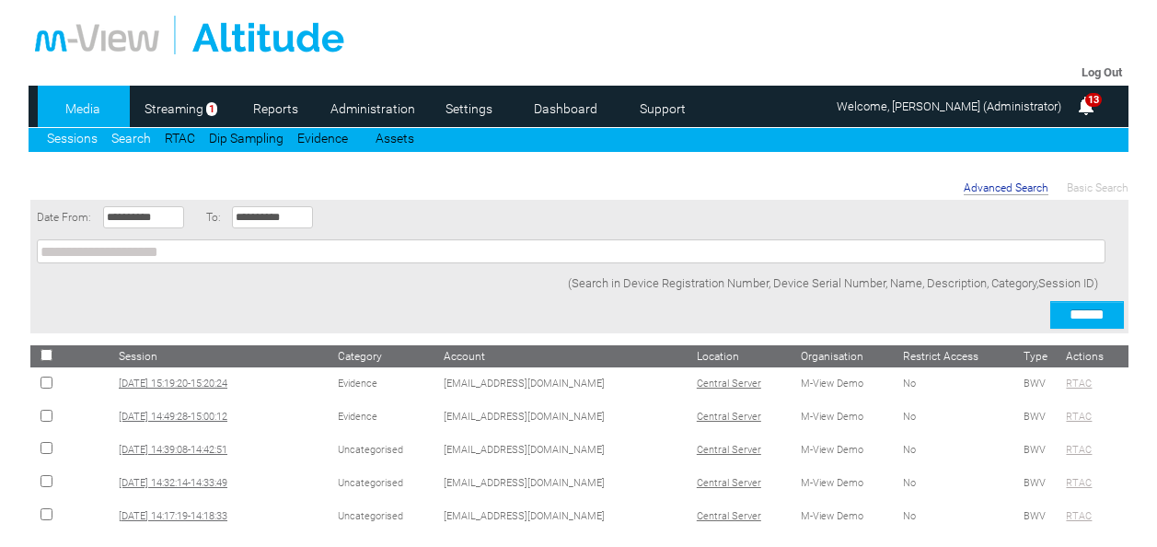
click at [65, 142] on link "Sessions" at bounding box center [72, 138] width 51 height 15
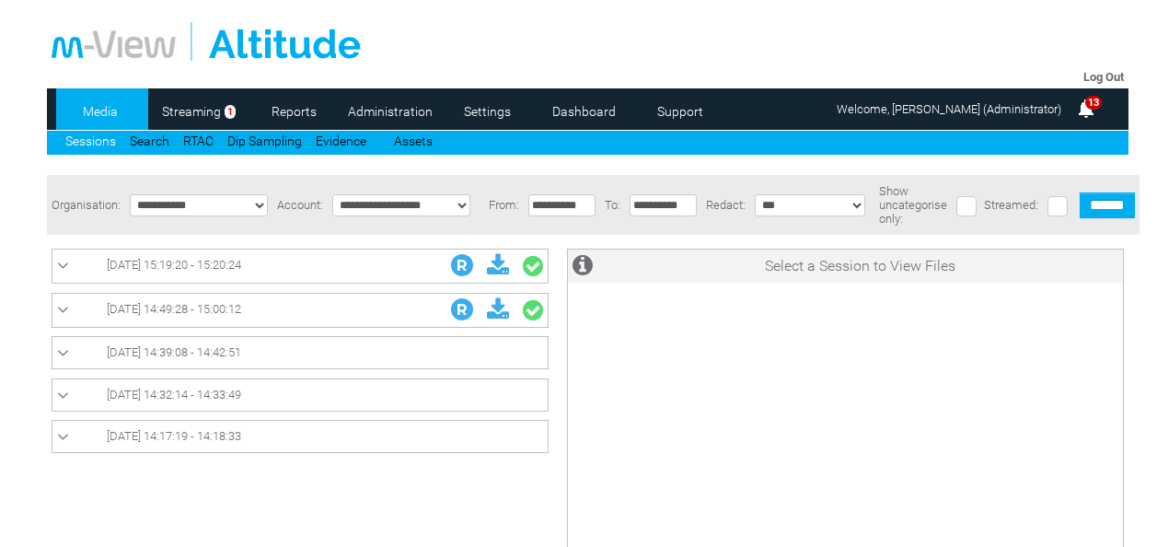
click at [68, 308] on icon at bounding box center [63, 310] width 12 height 18
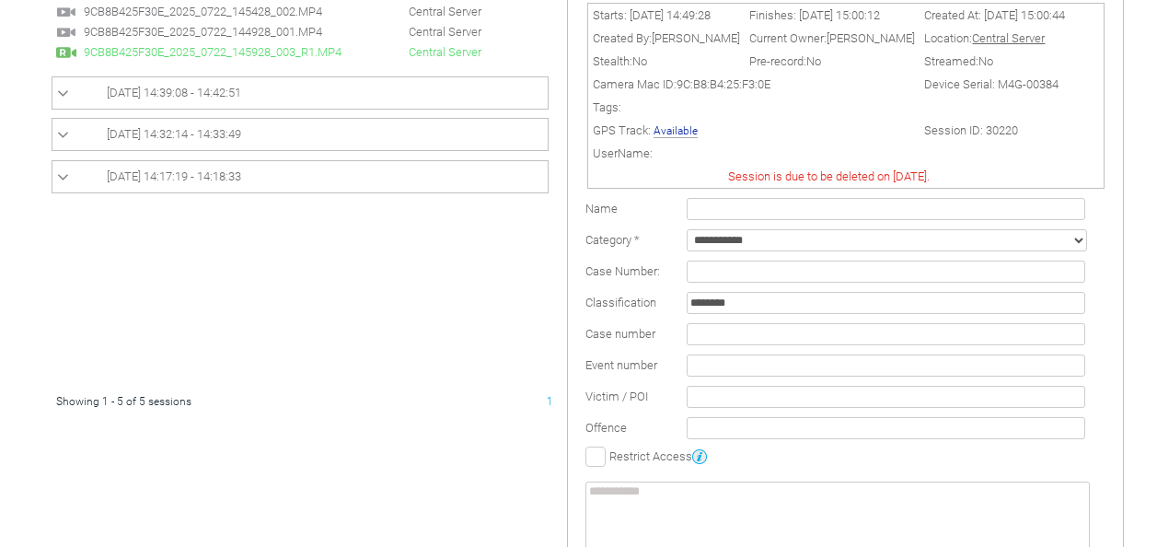
scroll to position [331, 0]
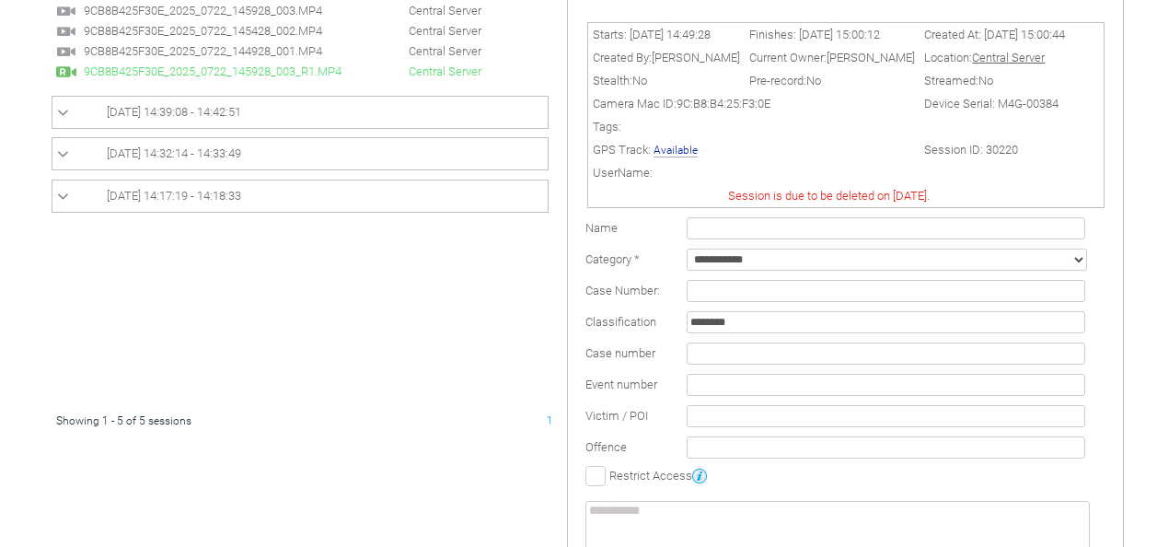
click at [192, 10] on span "9CB8B425F30E_2025_0722_145928_003.MP4" at bounding box center [219, 11] width 281 height 14
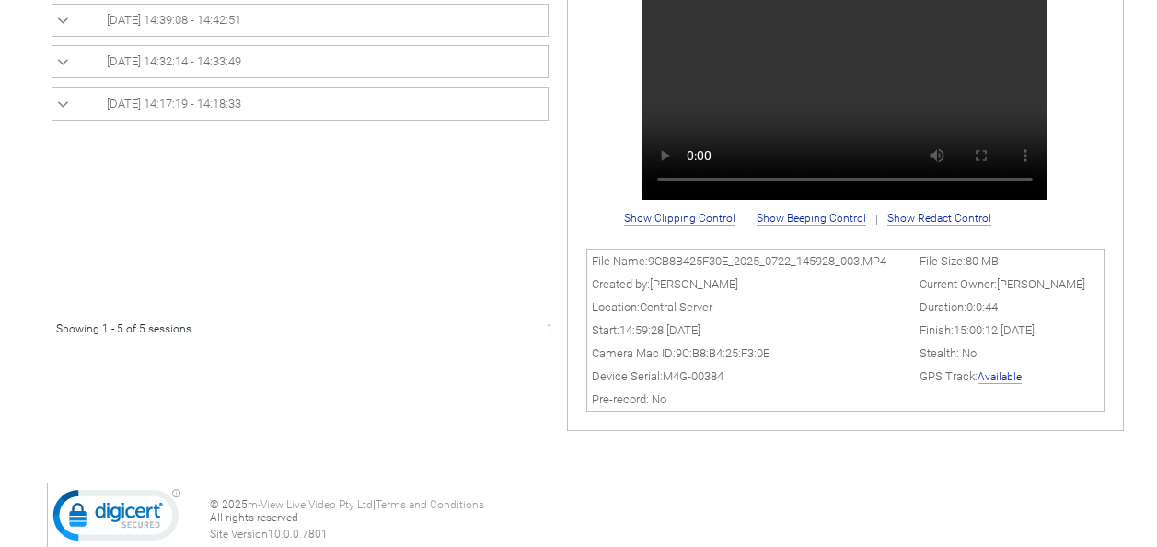
scroll to position [424, 0]
click at [1014, 376] on link "Available" at bounding box center [999, 375] width 44 height 13
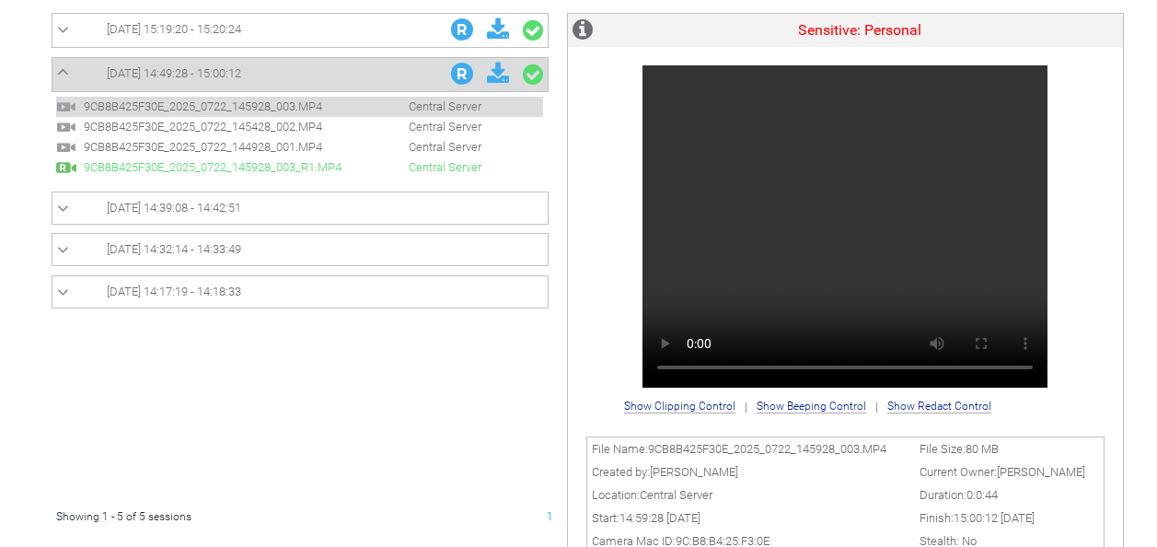
scroll to position [233, 0]
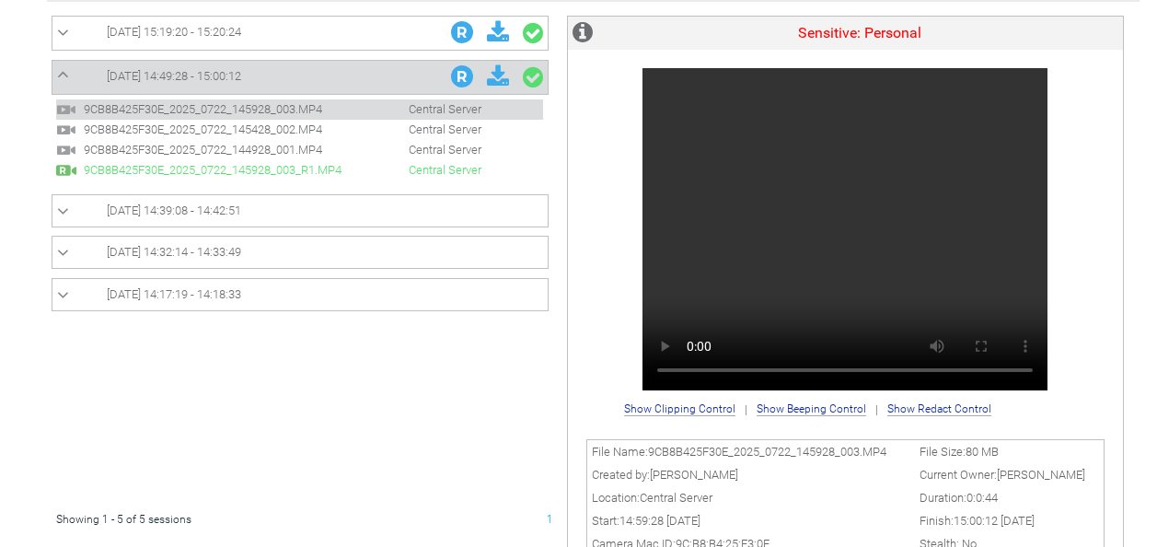
click at [87, 32] on link "[DATE] 15:19:20 - 15:20:24" at bounding box center [300, 33] width 486 height 24
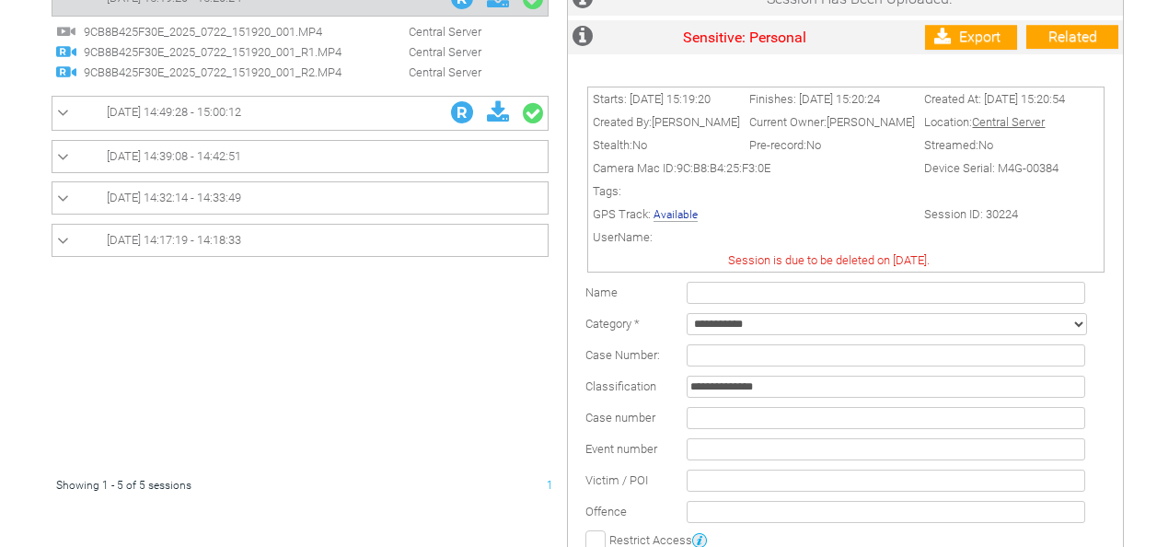
scroll to position [266, 0]
click at [117, 58] on span "9CB8B425F30E_2025_0722_151920_001_R1.MP4" at bounding box center [219, 53] width 281 height 14
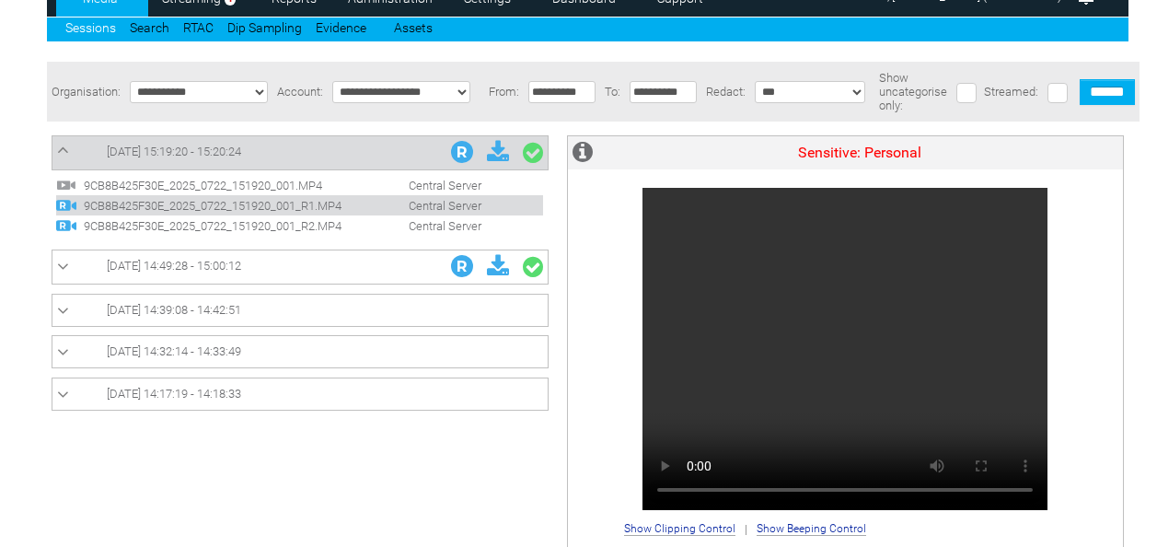
scroll to position [120, 0]
